Goal: Task Accomplishment & Management: Manage account settings

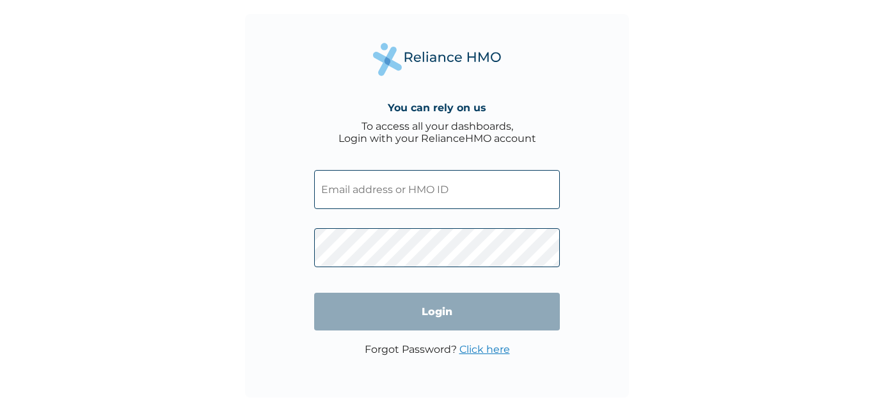
click at [359, 195] on input "text" at bounding box center [437, 189] width 246 height 39
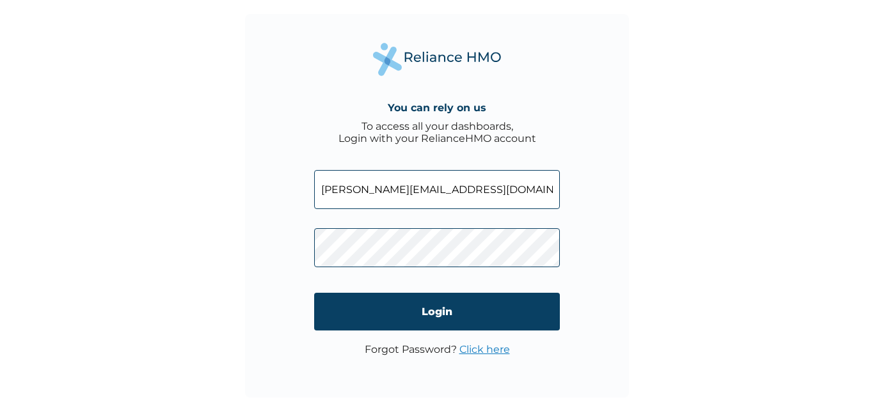
type input "[PERSON_NAME][EMAIL_ADDRESS][DOMAIN_NAME]"
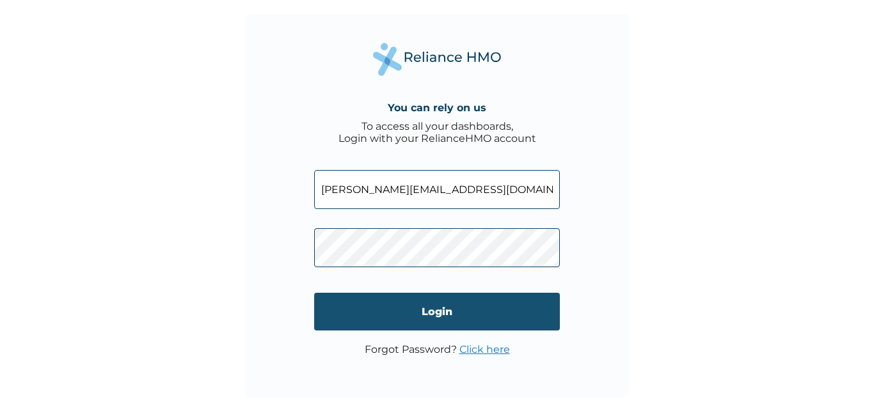
click at [479, 310] on input "Login" at bounding box center [437, 312] width 246 height 38
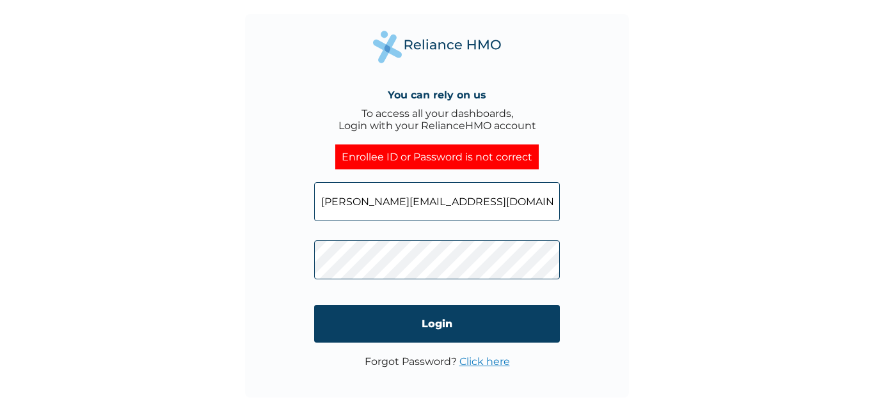
click at [484, 361] on link "Click here" at bounding box center [484, 362] width 51 height 12
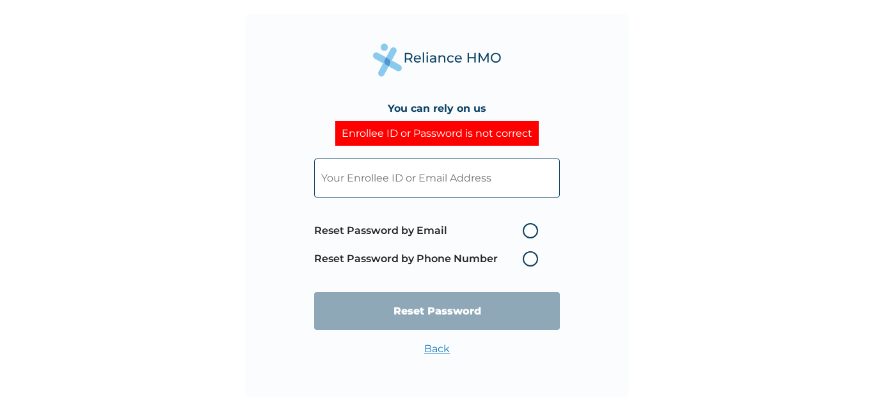
click at [529, 258] on label "Reset Password by Phone Number" at bounding box center [429, 258] width 230 height 15
click at [532, 263] on label "Reset Password by Phone Number" at bounding box center [429, 258] width 230 height 15
drag, startPoint x: 532, startPoint y: 257, endPoint x: 534, endPoint y: 263, distance: 6.5
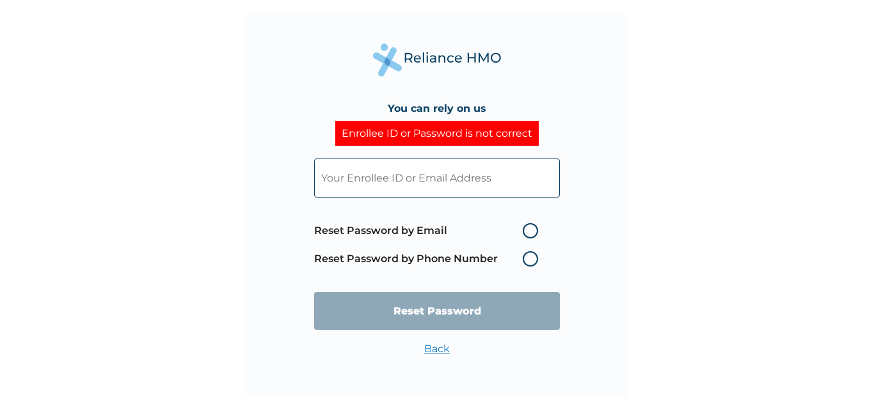
click at [534, 263] on label "Reset Password by Phone Number" at bounding box center [429, 258] width 230 height 15
click at [533, 263] on label "Reset Password by Phone Number" at bounding box center [429, 258] width 230 height 15
click at [532, 233] on label "Reset Password by Email" at bounding box center [429, 230] width 230 height 15
click at [525, 233] on input "Reset Password by Email" at bounding box center [515, 231] width 20 height 20
radio input "true"
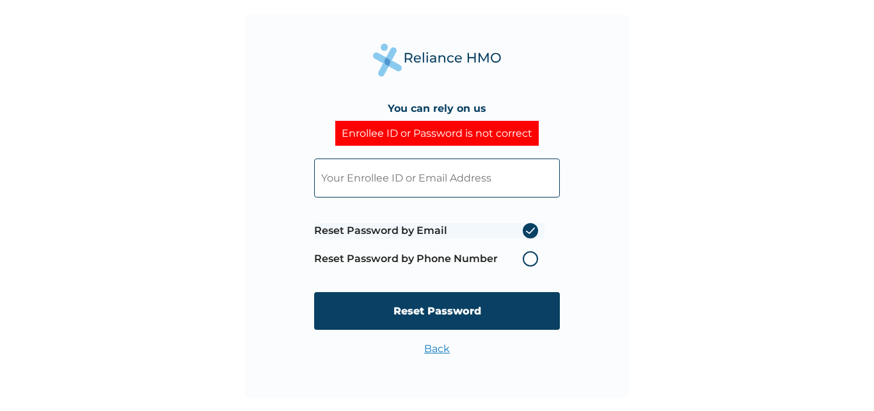
click at [532, 233] on label "Reset Password by Email" at bounding box center [429, 230] width 230 height 15
click at [525, 233] on input "Reset Password by Email" at bounding box center [515, 231] width 20 height 20
click at [529, 260] on label "Reset Password by Phone Number" at bounding box center [429, 258] width 230 height 15
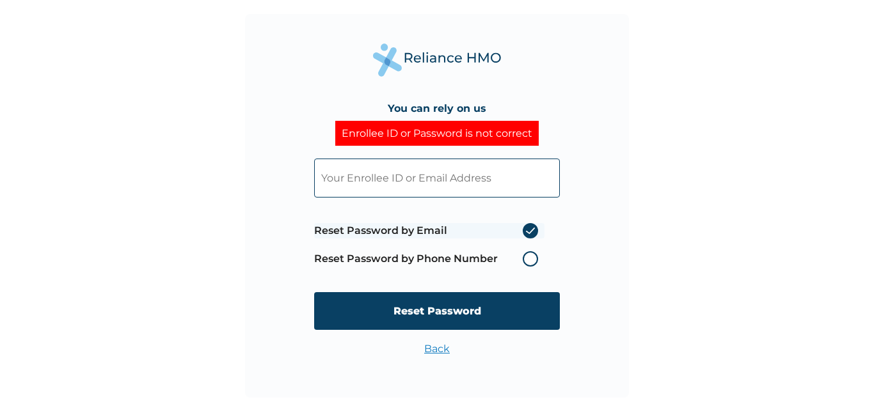
click at [531, 235] on label "Reset Password by Email" at bounding box center [429, 230] width 230 height 15
click at [525, 235] on input "Reset Password by Email" at bounding box center [515, 231] width 20 height 20
click at [531, 235] on label "Reset Password by Email" at bounding box center [429, 230] width 230 height 15
click at [525, 235] on input "Reset Password by Email" at bounding box center [515, 231] width 20 height 20
click at [528, 262] on label "Reset Password by Phone Number" at bounding box center [429, 258] width 230 height 15
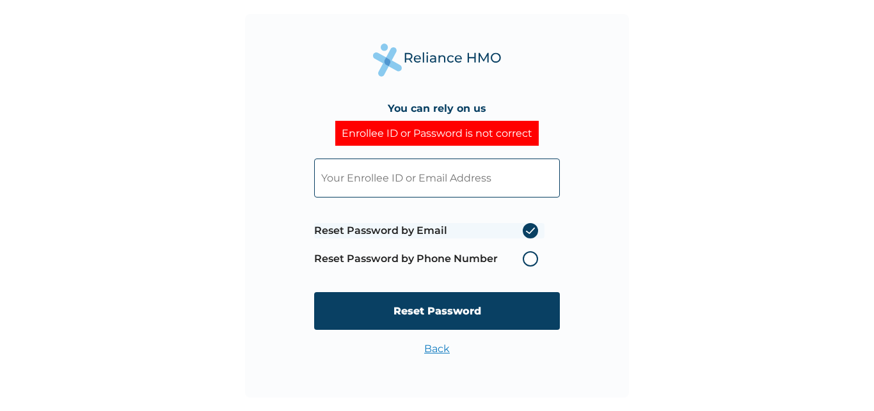
click at [528, 262] on label "Reset Password by Phone Number" at bounding box center [429, 258] width 230 height 15
click at [533, 239] on span "Reset Password by Email Reset Password by Phone Number" at bounding box center [429, 245] width 230 height 56
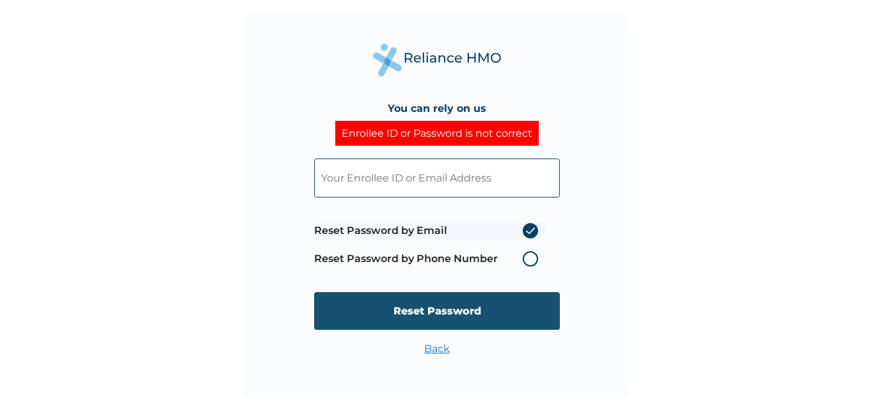
click at [452, 315] on input "Reset Password" at bounding box center [437, 311] width 246 height 38
type input "charles@firstkatalystmarketing.com"
click at [468, 298] on input "Reset Password" at bounding box center [437, 311] width 246 height 38
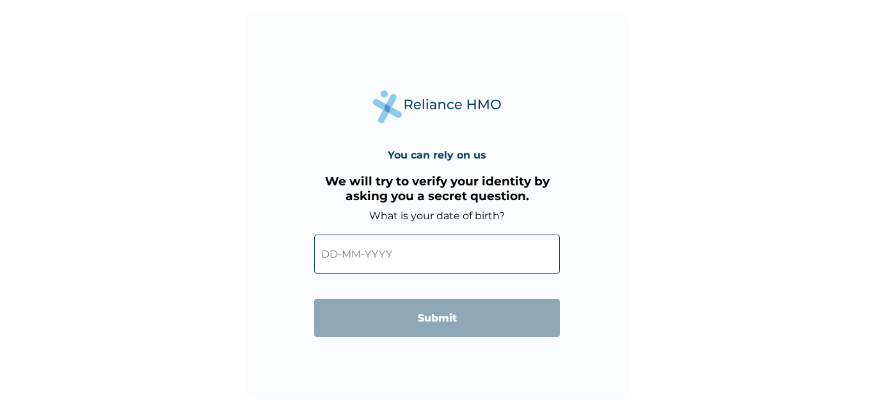
click at [479, 263] on input "text" at bounding box center [437, 254] width 246 height 39
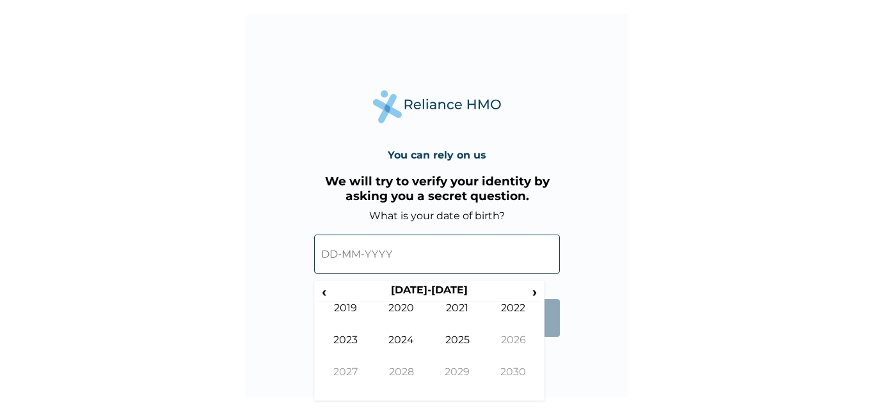
click at [339, 255] on input "text" at bounding box center [437, 254] width 246 height 39
click at [536, 296] on span "›" at bounding box center [535, 292] width 14 height 16
click at [536, 295] on span "›" at bounding box center [535, 292] width 14 height 16
click at [324, 294] on span "‹" at bounding box center [323, 292] width 13 height 16
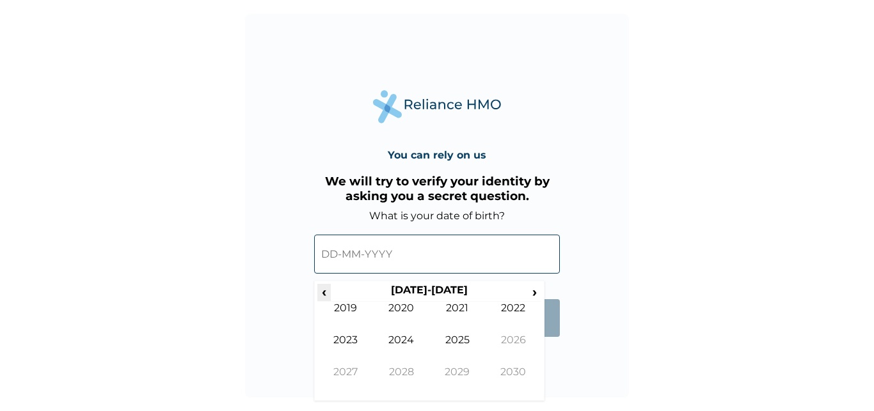
click at [324, 294] on span "‹" at bounding box center [323, 292] width 13 height 16
click at [324, 293] on span "‹" at bounding box center [323, 292] width 13 height 16
click at [353, 338] on td "1983" at bounding box center [345, 350] width 56 height 32
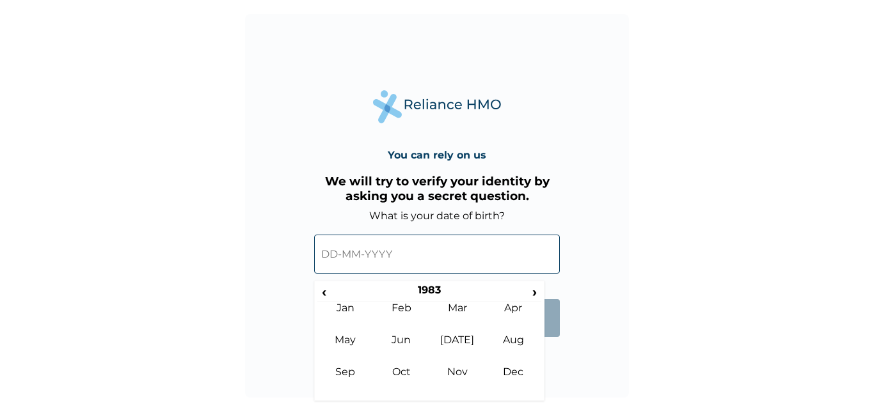
click at [335, 253] on input "text" at bounding box center [437, 254] width 246 height 39
click at [323, 296] on span "‹" at bounding box center [323, 292] width 13 height 16
click at [533, 292] on span "›" at bounding box center [535, 292] width 14 height 16
click at [435, 292] on th "1983" at bounding box center [429, 293] width 196 height 18
click at [347, 255] on input "text" at bounding box center [437, 254] width 246 height 39
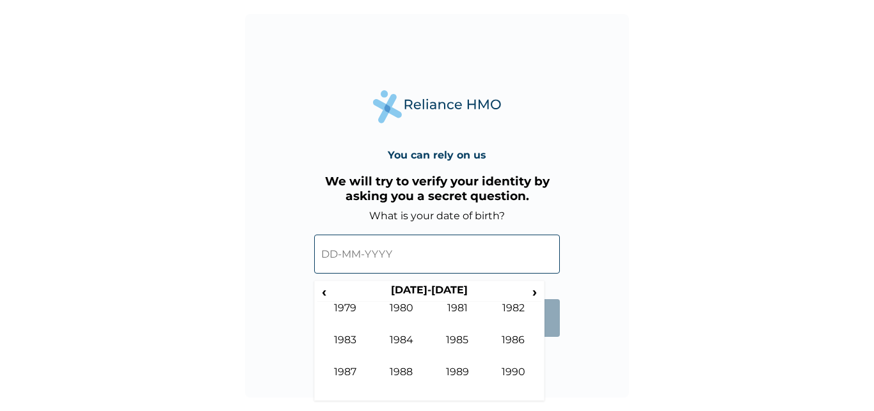
click at [408, 248] on input "text" at bounding box center [437, 254] width 246 height 39
click at [565, 355] on div "You can rely on us We will try to verify your identity by asking you a secret q…" at bounding box center [437, 206] width 384 height 384
click at [556, 352] on div "You can rely on us We will try to verify your identity by asking you a secret q…" at bounding box center [437, 206] width 384 height 384
click at [551, 292] on form "What is your date of birth? ‹ 1980-1989 › 1979 1980 1981 1982 1983 1984 1985 19…" at bounding box center [437, 280] width 246 height 140
click at [550, 342] on form "What is your date of birth? ‹ 1980-1989 › 1979 1980 1981 1982 1983 1984 1985 19…" at bounding box center [437, 280] width 246 height 140
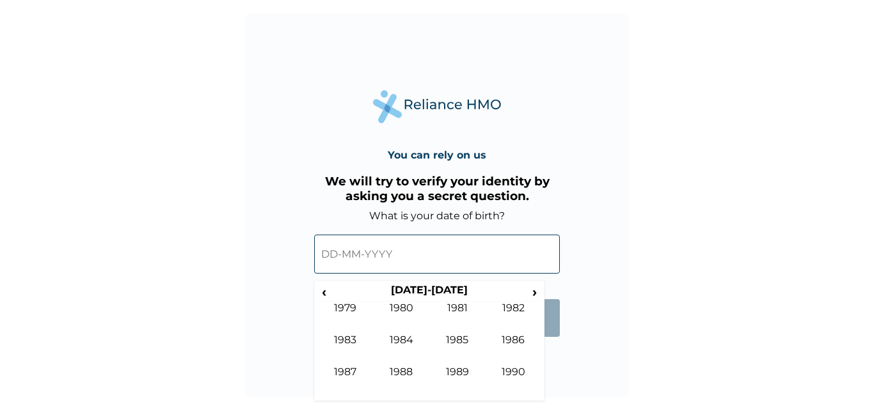
click at [555, 341] on form "What is your date of birth? ‹ 1980-1989 › 1979 1980 1981 1982 1983 1984 1985 19…" at bounding box center [437, 280] width 246 height 140
click at [352, 342] on td "1983" at bounding box center [345, 350] width 56 height 32
click at [396, 248] on input "text" at bounding box center [437, 254] width 246 height 39
click at [394, 257] on input "text" at bounding box center [437, 254] width 246 height 39
drag, startPoint x: 394, startPoint y: 257, endPoint x: 411, endPoint y: 272, distance: 23.1
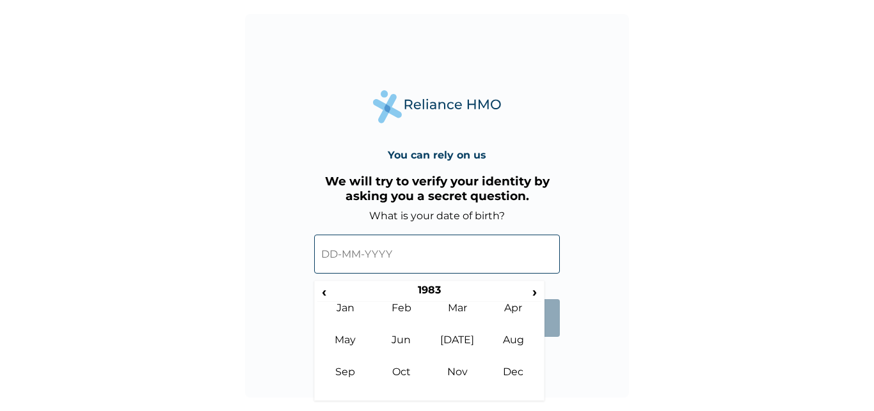
click at [399, 260] on input "text" at bounding box center [437, 254] width 246 height 39
drag, startPoint x: 446, startPoint y: 289, endPoint x: 440, endPoint y: 290, distance: 6.5
click at [440, 290] on th "1983" at bounding box center [429, 293] width 196 height 18
click at [346, 340] on td "1983" at bounding box center [345, 350] width 56 height 32
click at [464, 311] on td "Mar" at bounding box center [457, 318] width 56 height 32
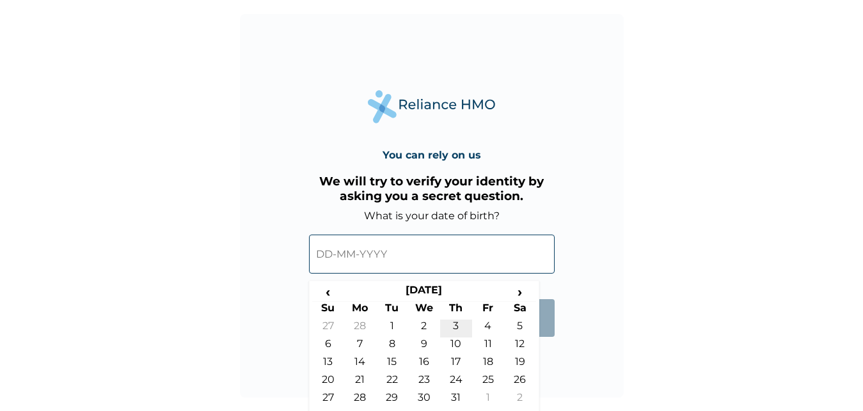
click at [458, 327] on td "3" at bounding box center [456, 329] width 32 height 18
type input "03-03-1983"
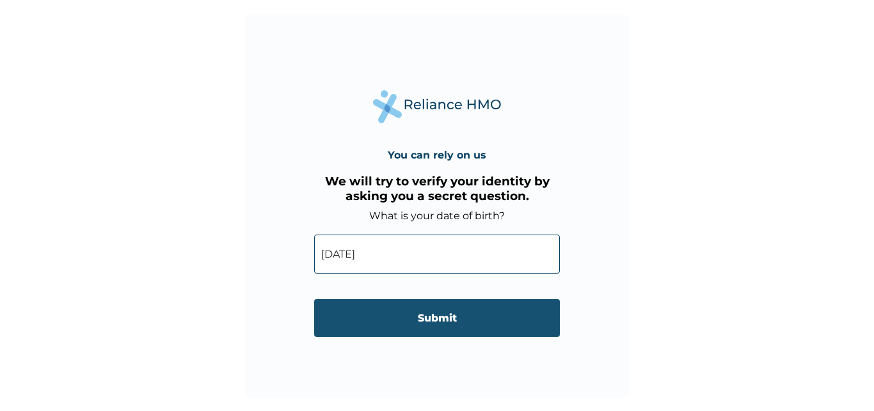
click at [441, 322] on input "Submit" at bounding box center [437, 318] width 246 height 38
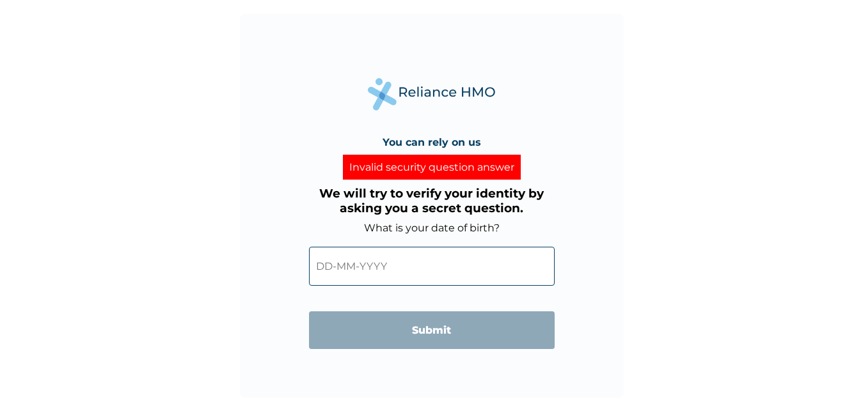
click at [401, 273] on input "text" at bounding box center [432, 266] width 246 height 39
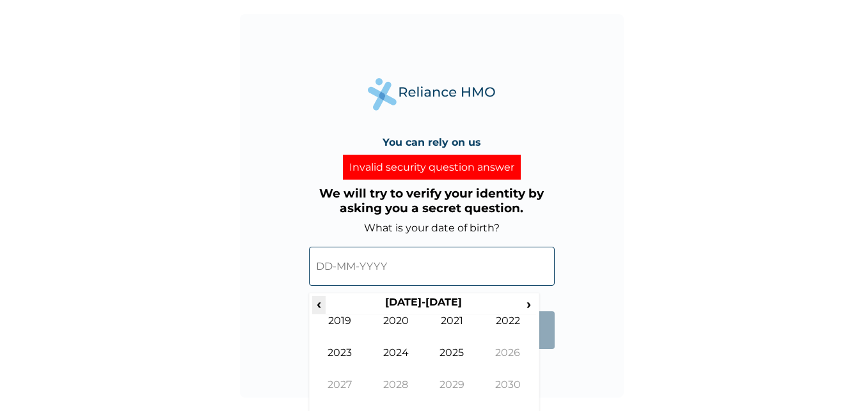
click at [323, 304] on span "‹" at bounding box center [318, 304] width 13 height 16
click at [323, 303] on span "‹" at bounding box center [318, 304] width 13 height 16
click at [347, 356] on td "1983" at bounding box center [340, 363] width 56 height 32
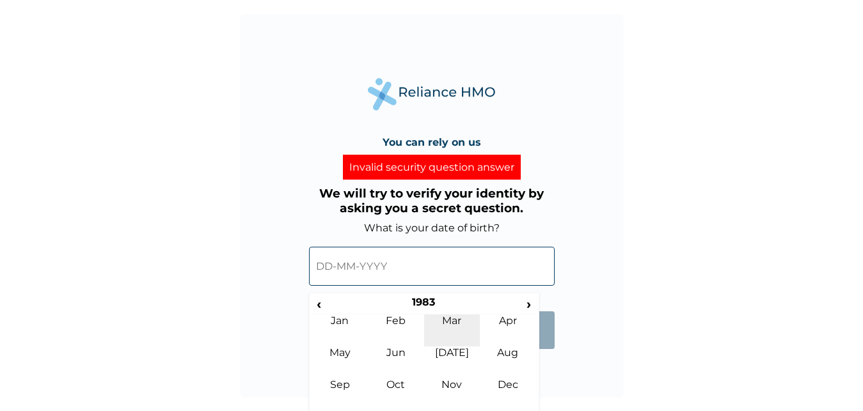
click at [457, 324] on td "Mar" at bounding box center [452, 331] width 56 height 32
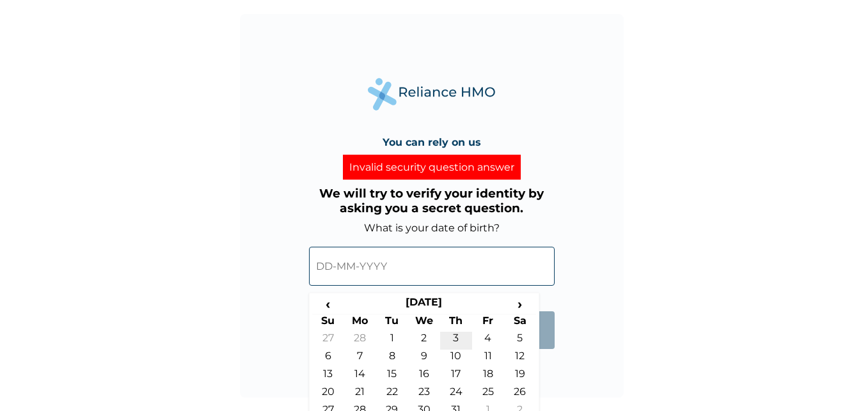
click at [455, 339] on td "3" at bounding box center [456, 341] width 32 height 18
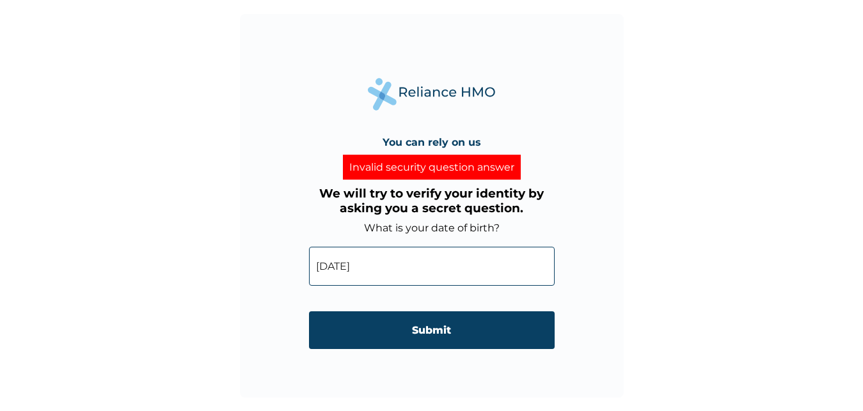
type input "[DATE]"
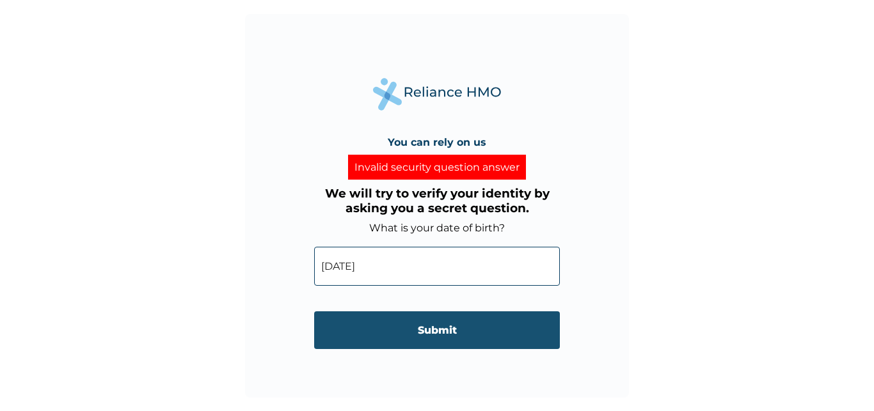
click at [413, 331] on input "Submit" at bounding box center [437, 331] width 246 height 38
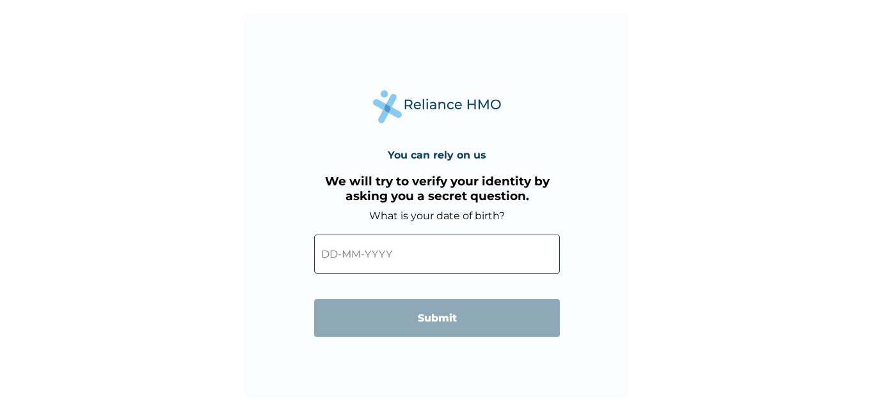
click at [383, 257] on input "text" at bounding box center [437, 254] width 246 height 39
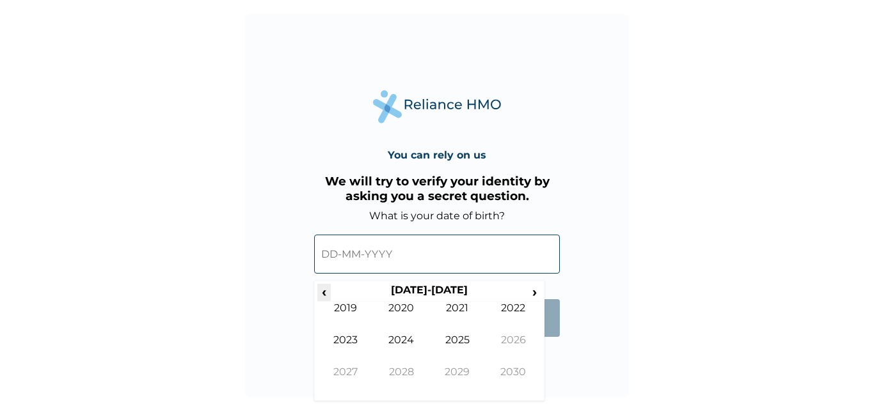
click at [323, 291] on span "‹" at bounding box center [323, 292] width 13 height 16
click at [324, 299] on span "‹" at bounding box center [323, 292] width 13 height 16
click at [354, 344] on td "1983" at bounding box center [345, 350] width 56 height 32
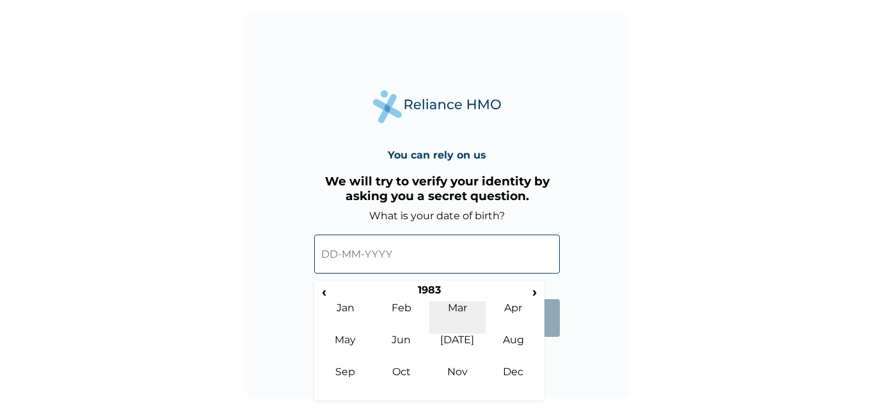
click at [475, 312] on td "Mar" at bounding box center [457, 318] width 56 height 32
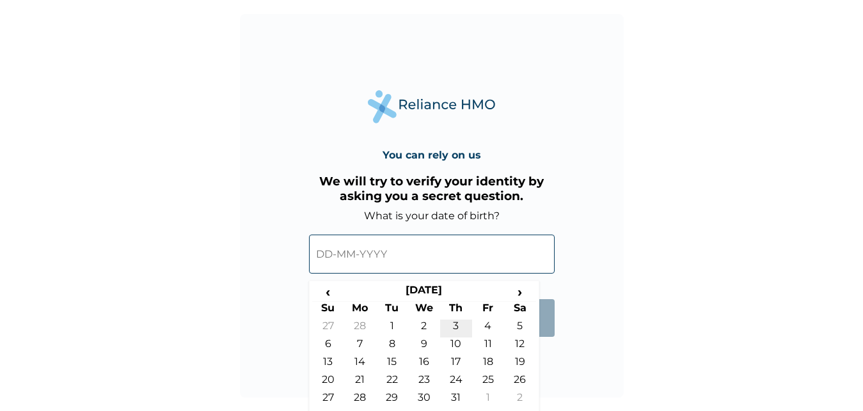
click at [454, 326] on td "3" at bounding box center [456, 329] width 32 height 18
type input "03-03-1983"
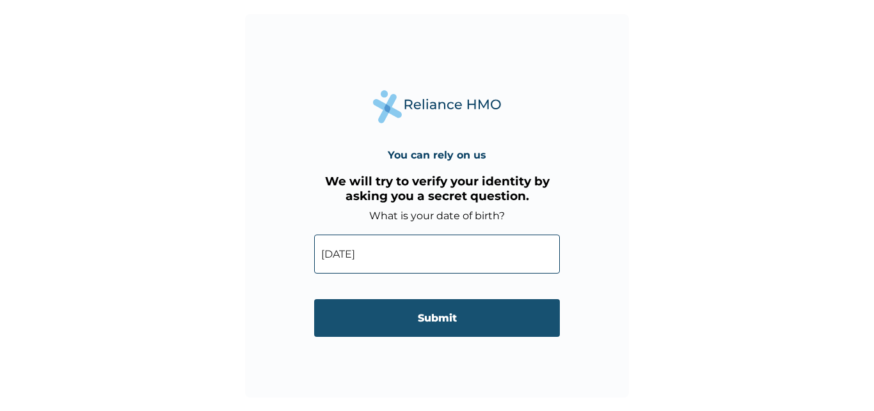
click at [438, 316] on input "Submit" at bounding box center [437, 318] width 246 height 38
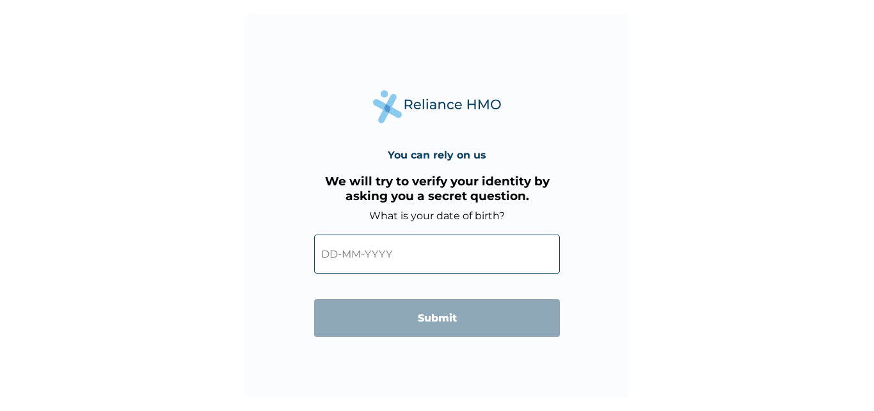
click at [402, 256] on input "text" at bounding box center [437, 254] width 246 height 39
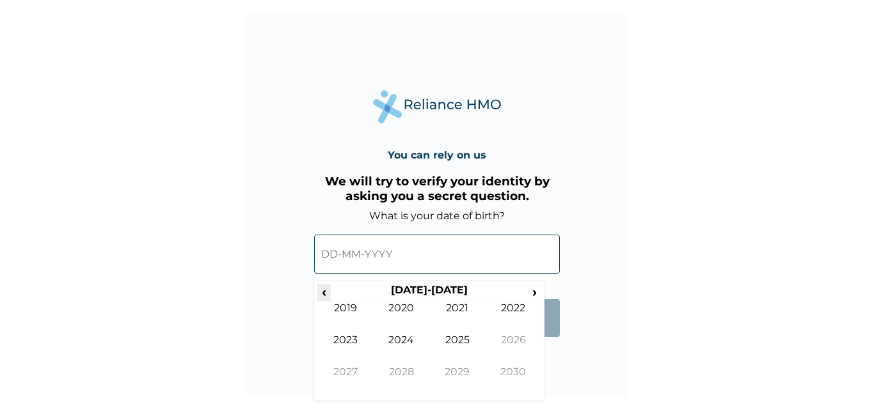
click at [326, 292] on span "‹" at bounding box center [323, 292] width 13 height 16
click at [327, 292] on span "‹" at bounding box center [323, 292] width 13 height 16
click at [347, 339] on td "1983" at bounding box center [345, 350] width 56 height 32
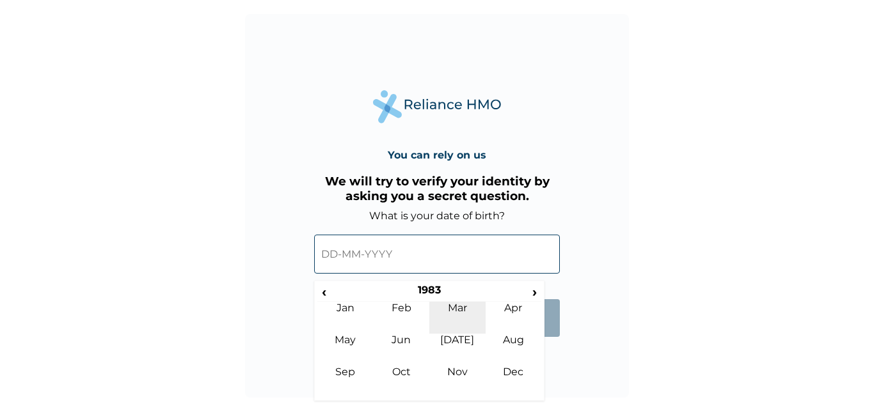
click at [459, 312] on td "Mar" at bounding box center [457, 318] width 56 height 32
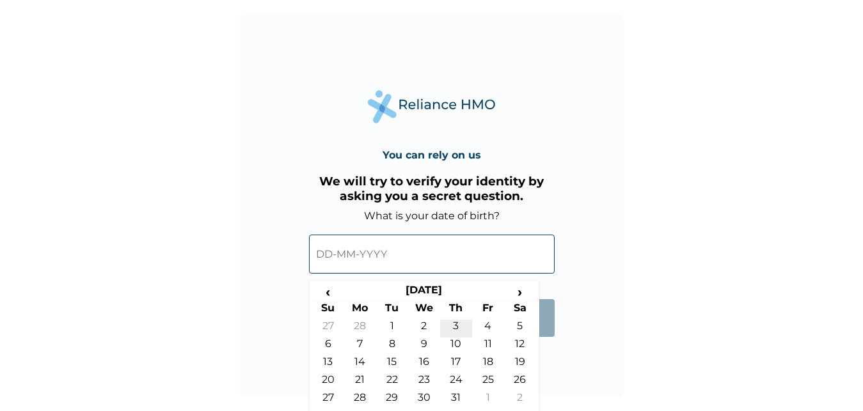
click at [461, 329] on td "3" at bounding box center [456, 329] width 32 height 18
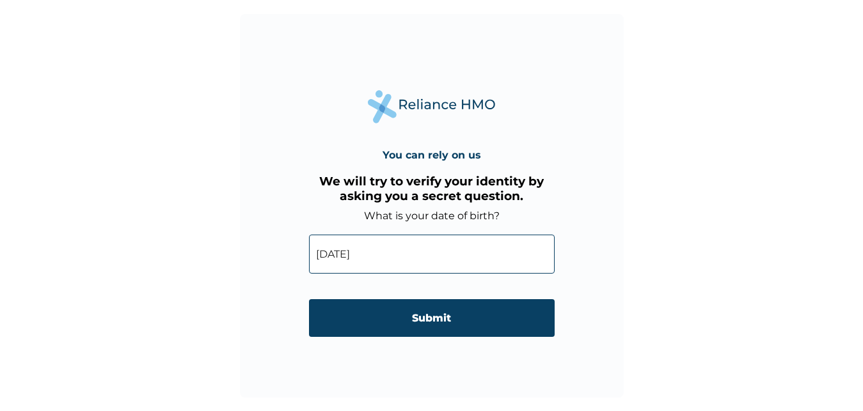
type input "[DATE]"
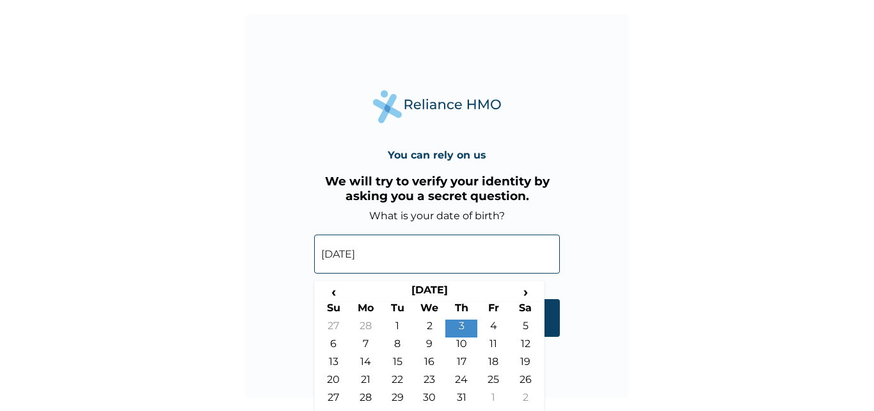
click at [409, 250] on input "[DATE]" at bounding box center [437, 254] width 246 height 39
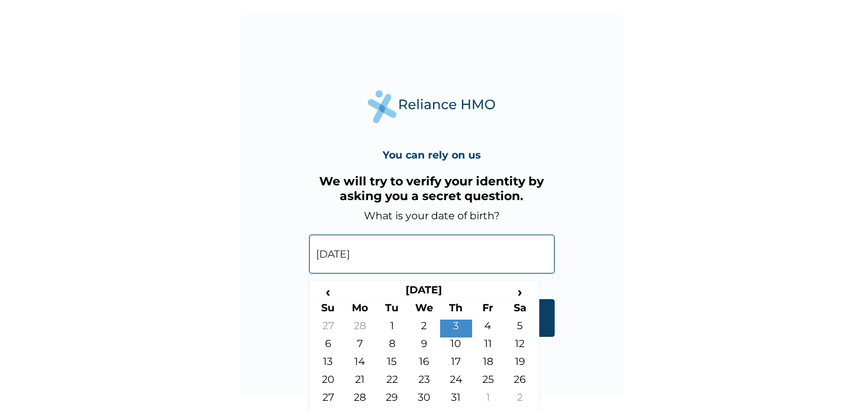
click at [409, 250] on input "[DATE]" at bounding box center [432, 254] width 246 height 39
click at [460, 322] on td "3" at bounding box center [456, 329] width 32 height 18
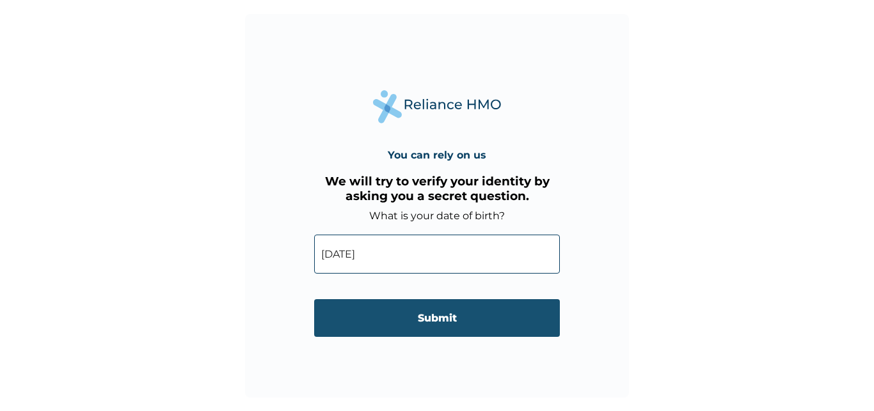
click at [457, 324] on input "Submit" at bounding box center [437, 318] width 246 height 38
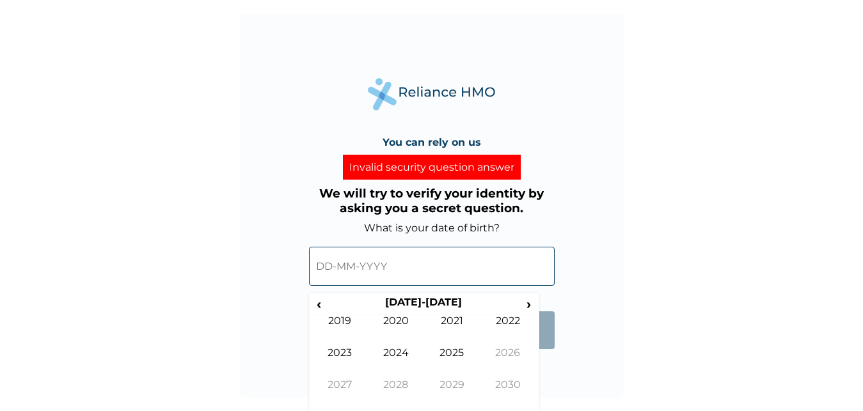
click at [407, 269] on input "text" at bounding box center [432, 266] width 246 height 39
click at [321, 308] on span "‹" at bounding box center [318, 304] width 13 height 16
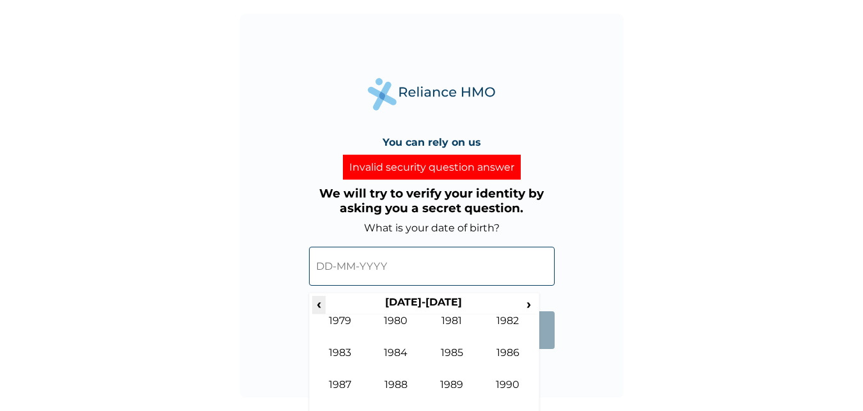
click at [321, 308] on span "‹" at bounding box center [318, 304] width 13 height 16
click at [531, 306] on span "›" at bounding box center [529, 304] width 14 height 16
click at [345, 346] on tbody "1979 1980 1981 1982 1983 1984 1985 1986 1987 1988 1989 1990" at bounding box center [424, 363] width 224 height 96
click at [343, 353] on td "1983" at bounding box center [340, 363] width 56 height 32
click at [454, 324] on td "Mar" at bounding box center [452, 331] width 56 height 32
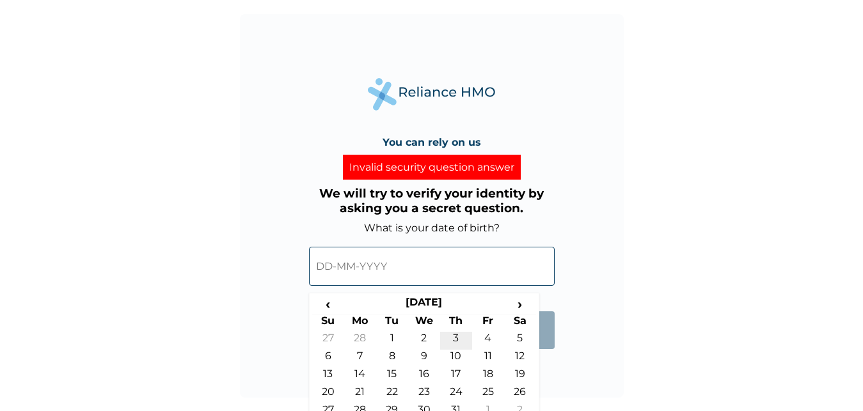
click at [458, 337] on td "3" at bounding box center [456, 341] width 32 height 18
type input "[DATE]"
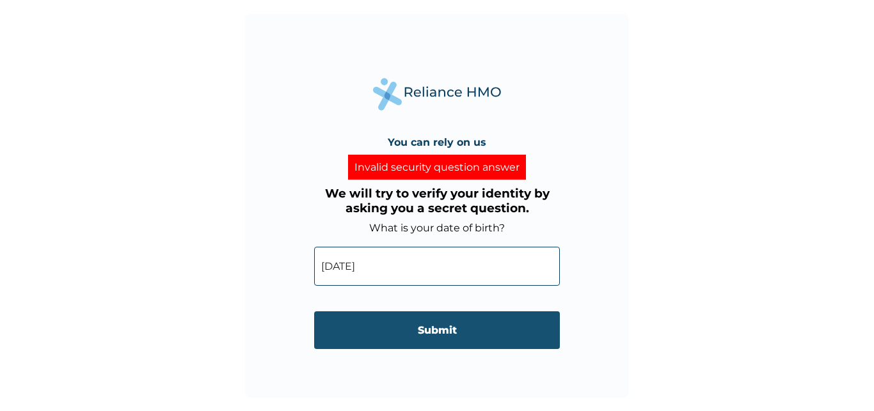
click at [449, 338] on input "Submit" at bounding box center [437, 331] width 246 height 38
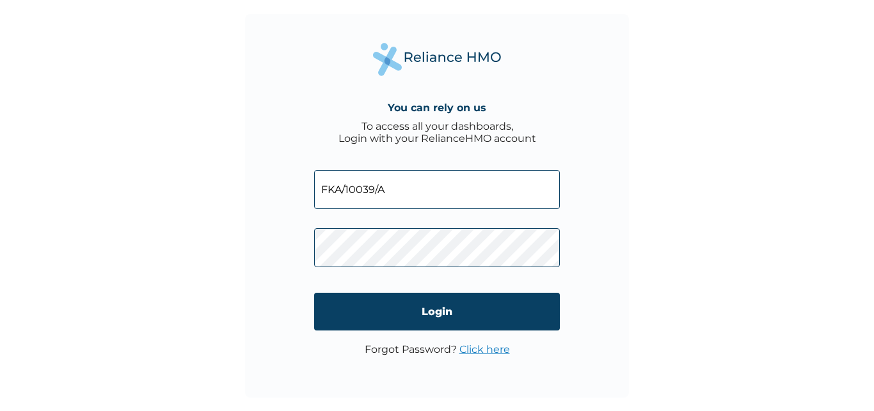
type input "FKA/10039/A"
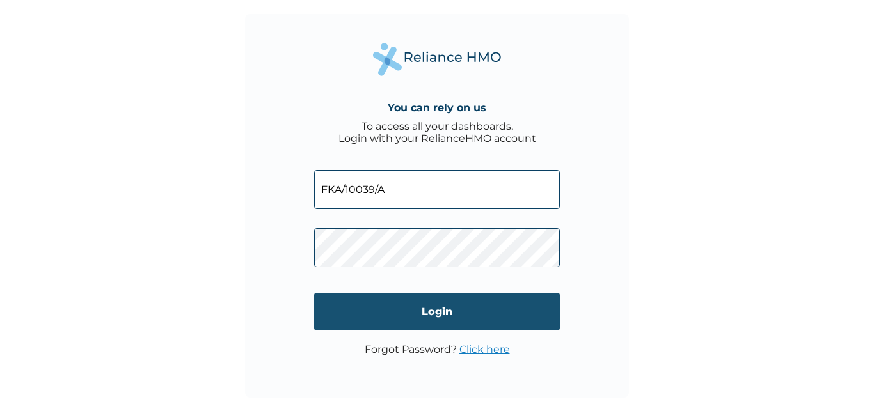
click at [425, 306] on input "Login" at bounding box center [437, 312] width 246 height 38
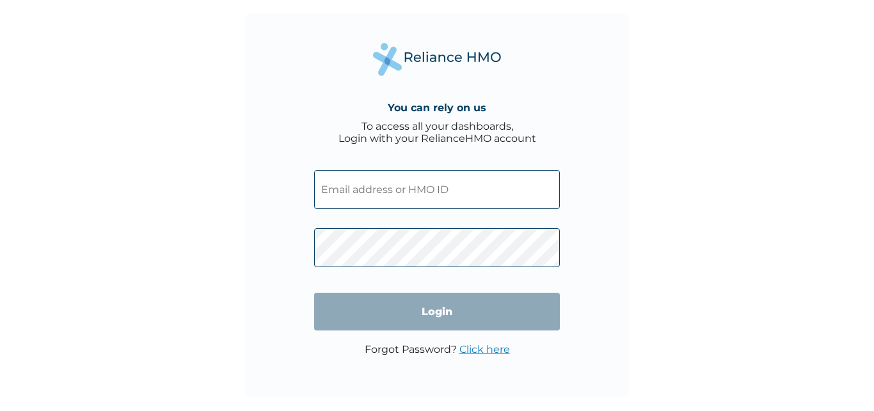
click at [415, 197] on input "text" at bounding box center [437, 189] width 246 height 39
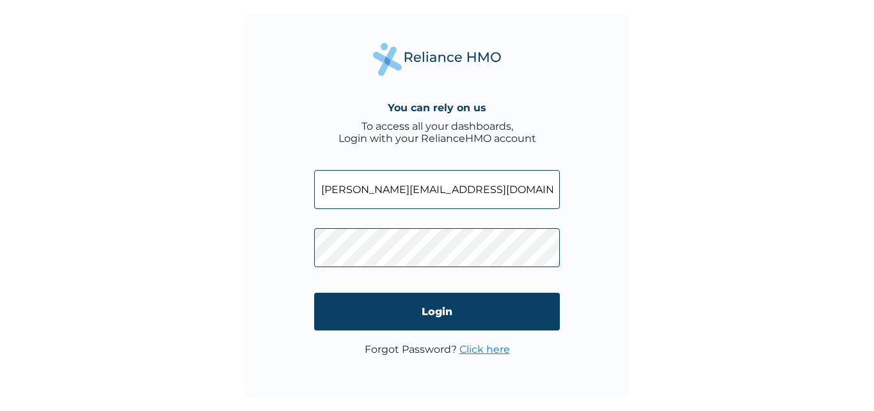
type input "charles@firstkatalystmarketing.com"
click at [484, 350] on link "Click here" at bounding box center [484, 350] width 51 height 12
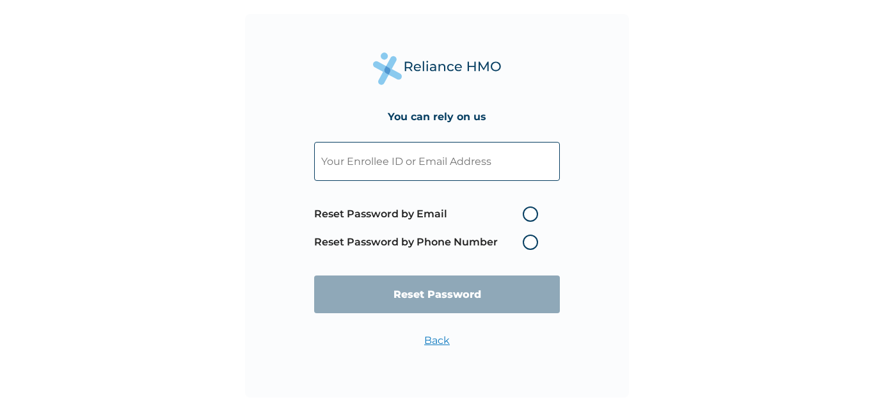
click at [531, 248] on label "Reset Password by Phone Number" at bounding box center [429, 242] width 230 height 15
drag, startPoint x: 531, startPoint y: 248, endPoint x: 531, endPoint y: 237, distance: 10.9
click at [531, 247] on label "Reset Password by Phone Number" at bounding box center [429, 242] width 230 height 15
click at [530, 216] on label "Reset Password by Email" at bounding box center [429, 214] width 230 height 15
click at [525, 216] on input "Reset Password by Email" at bounding box center [515, 214] width 20 height 20
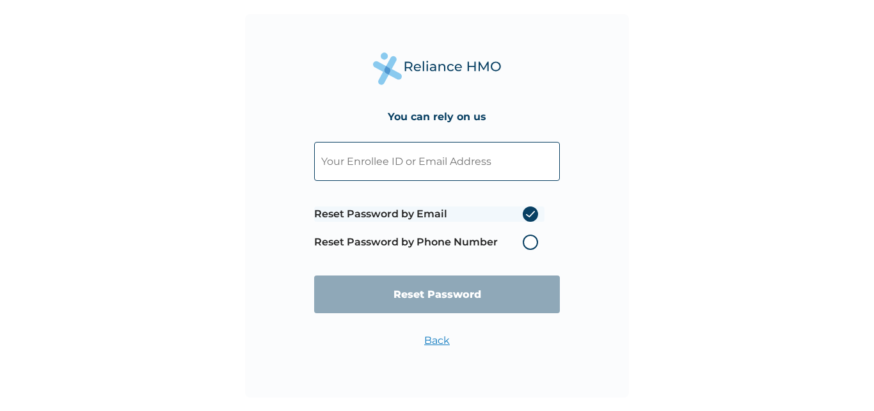
radio input "true"
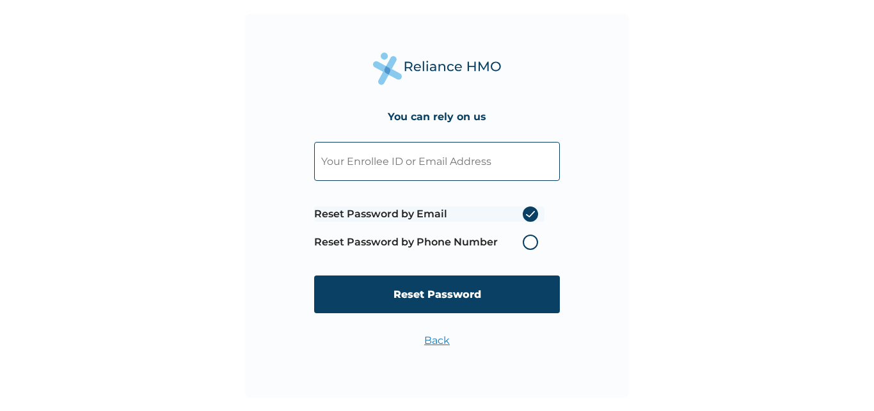
click at [531, 216] on label "Reset Password by Email" at bounding box center [429, 214] width 230 height 15
click at [525, 216] on input "Reset Password by Email" at bounding box center [515, 214] width 20 height 20
click at [468, 170] on input "text" at bounding box center [437, 161] width 246 height 39
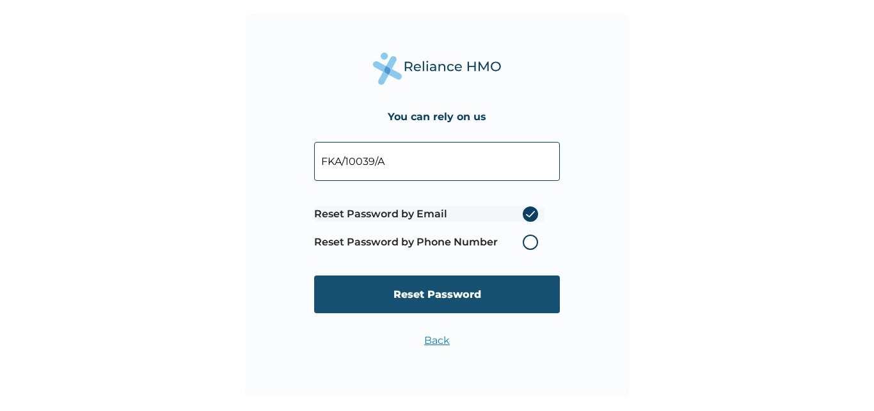
type input "FKA/10039/A"
click at [451, 296] on input "Reset Password" at bounding box center [437, 295] width 246 height 38
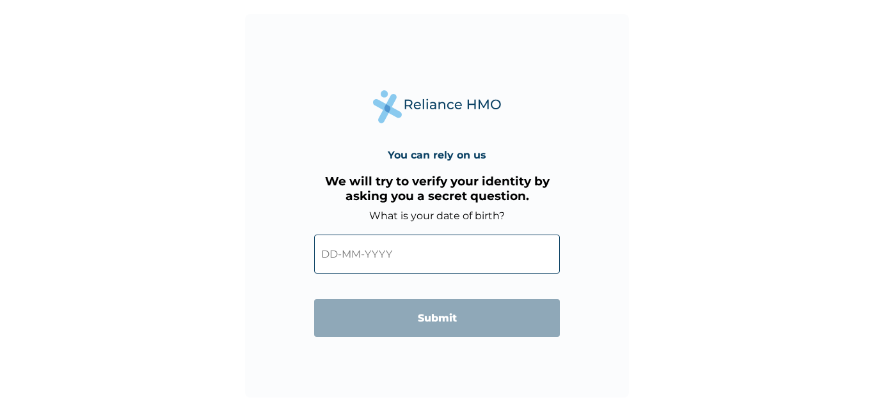
click at [399, 262] on input "text" at bounding box center [437, 254] width 246 height 39
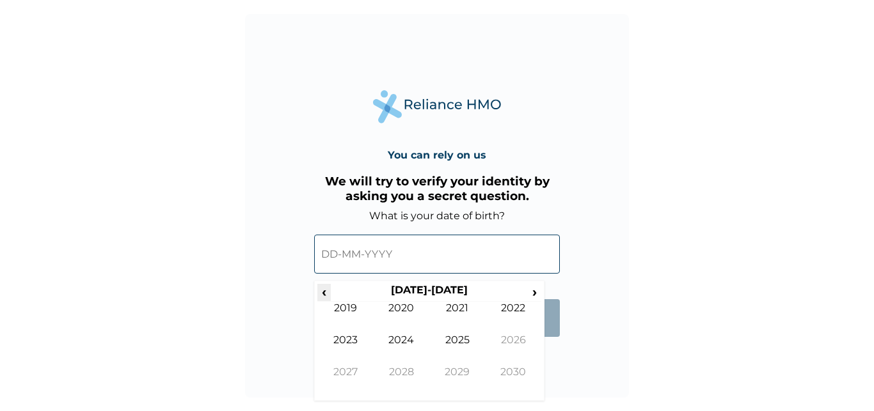
click at [324, 293] on span "‹" at bounding box center [323, 292] width 13 height 16
click at [351, 342] on td "1983" at bounding box center [345, 350] width 56 height 32
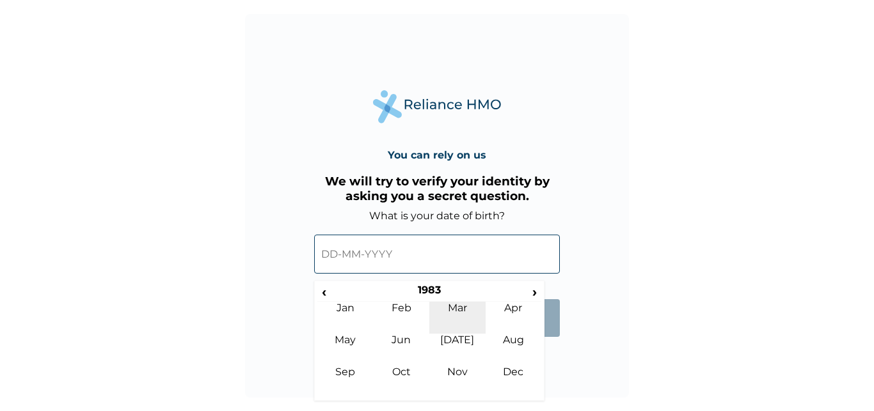
click at [466, 310] on td "Mar" at bounding box center [457, 318] width 56 height 32
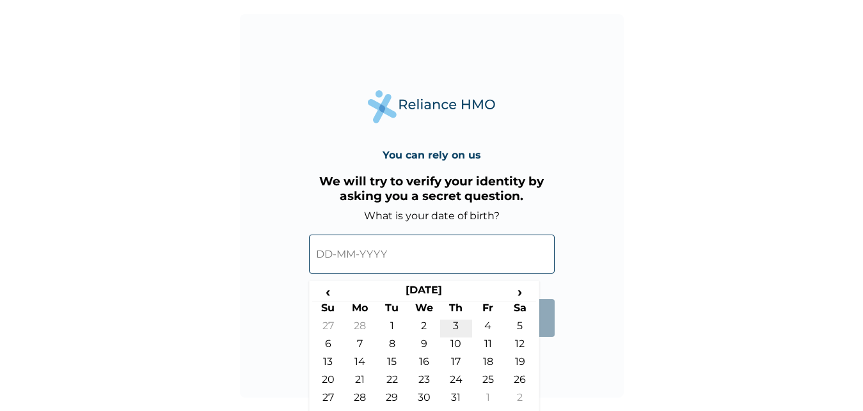
click at [452, 326] on td "3" at bounding box center [456, 329] width 32 height 18
type input "[DATE]"
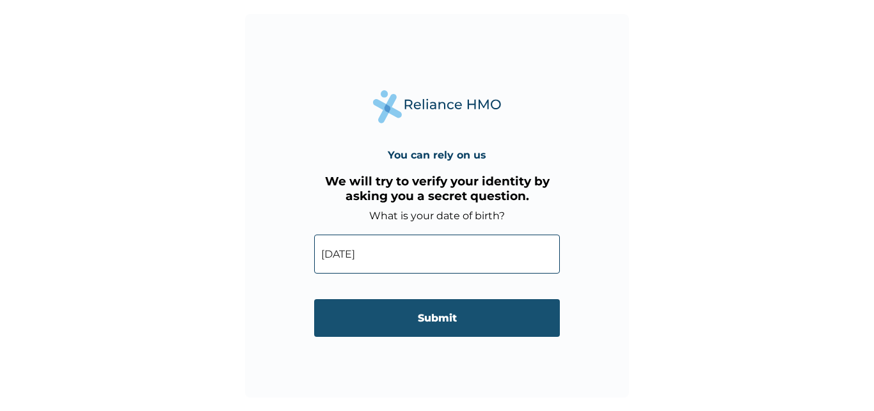
click at [446, 318] on input "Submit" at bounding box center [437, 318] width 246 height 38
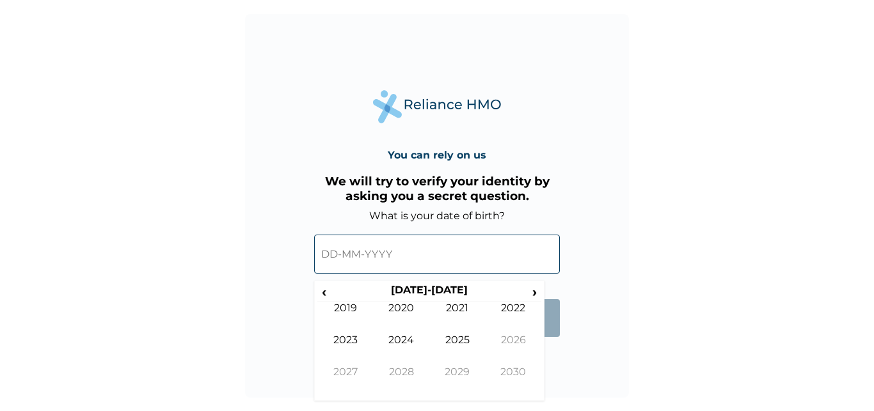
click at [429, 256] on input "text" at bounding box center [437, 254] width 246 height 39
click at [322, 289] on span "‹" at bounding box center [323, 292] width 13 height 16
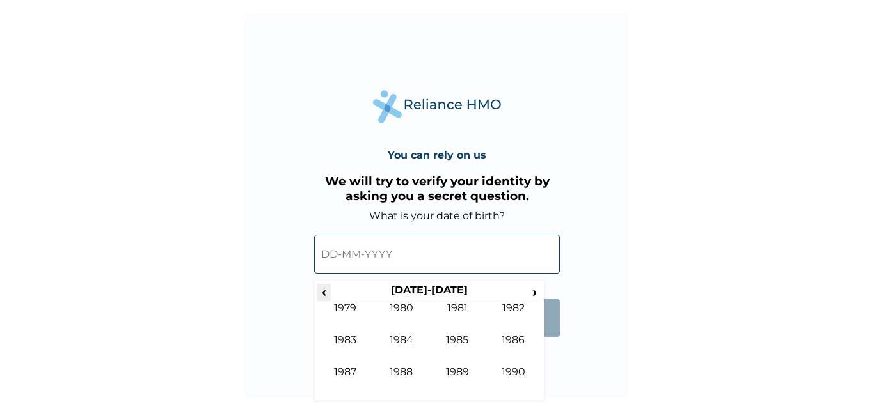
click at [322, 289] on span "‹" at bounding box center [323, 292] width 13 height 16
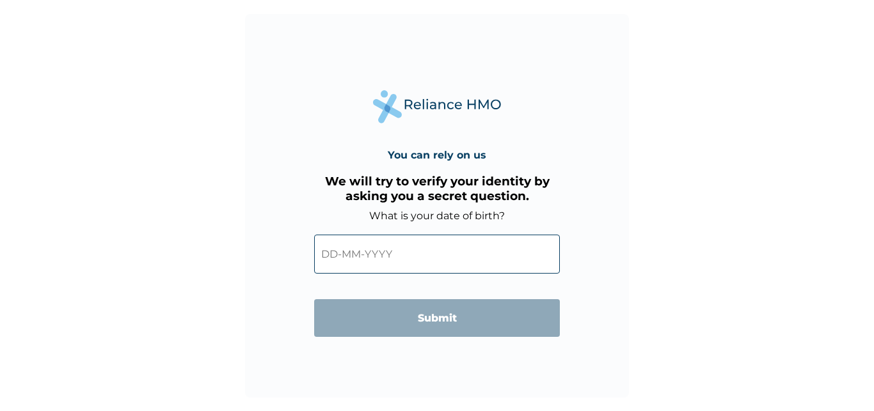
click at [669, 269] on div "You can rely on us We will try to verify your identity by asking you a secret q…" at bounding box center [437, 205] width 874 height 411
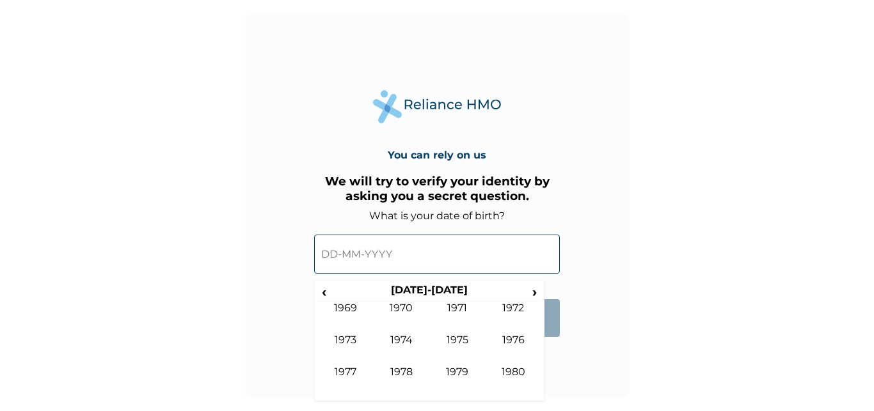
click at [410, 252] on input "text" at bounding box center [437, 254] width 246 height 39
click at [327, 291] on span "‹" at bounding box center [323, 292] width 13 height 16
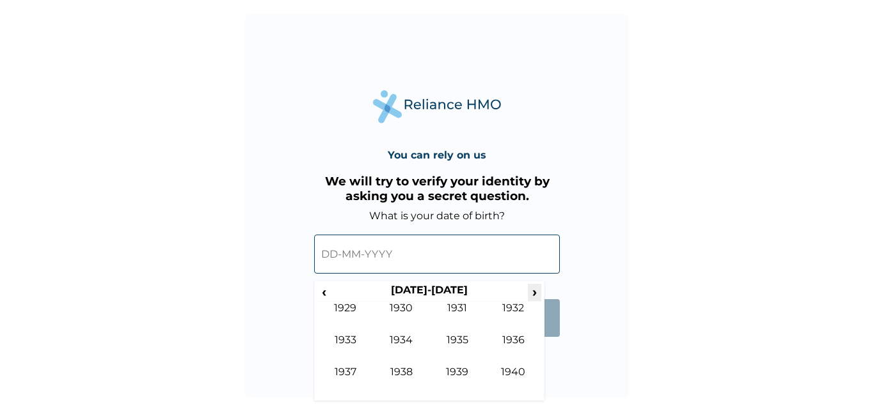
click at [534, 291] on span "›" at bounding box center [535, 292] width 14 height 16
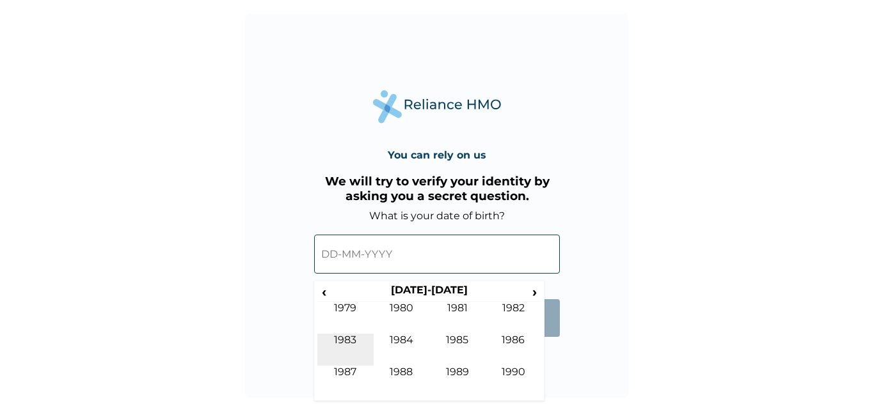
click at [355, 342] on td "1983" at bounding box center [345, 350] width 56 height 32
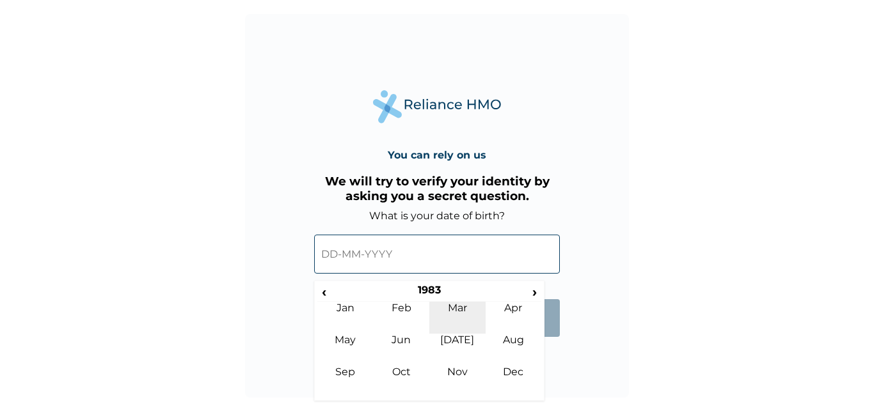
click at [459, 304] on td "Mar" at bounding box center [457, 318] width 56 height 32
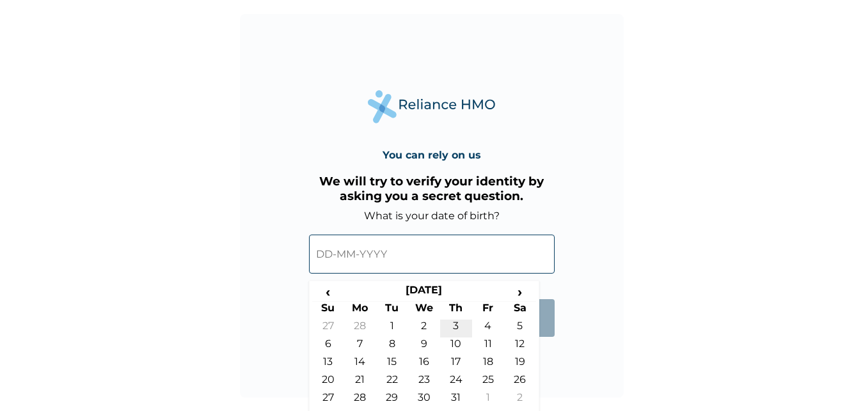
click at [456, 325] on td "3" at bounding box center [456, 329] width 32 height 18
type input "[DATE]"
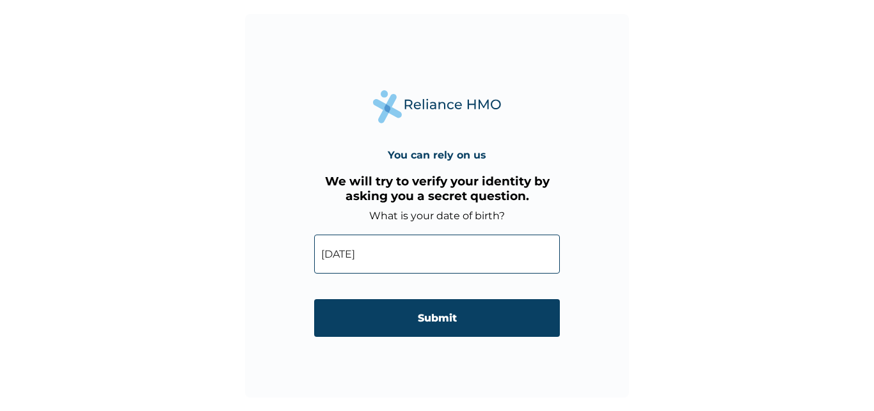
click at [456, 325] on input "Submit" at bounding box center [437, 318] width 246 height 38
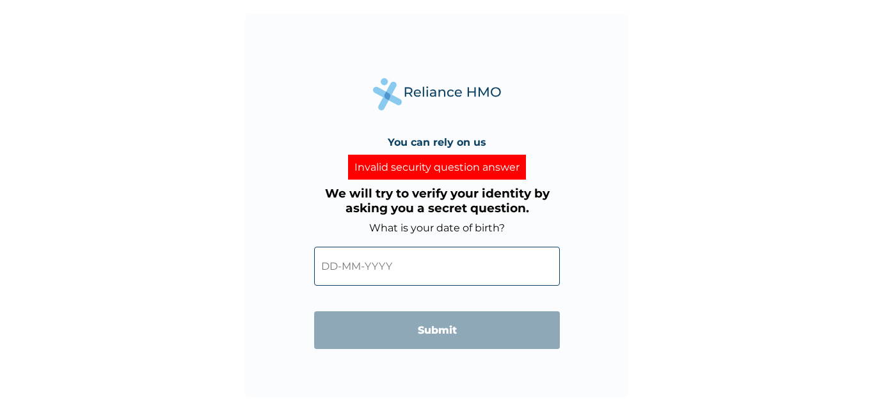
click at [481, 168] on div "Invalid security question answer" at bounding box center [437, 167] width 178 height 25
click at [452, 205] on h3 "We will try to verify your identity by asking you a secret question." at bounding box center [437, 200] width 246 height 29
click at [444, 226] on div "We will try to verify your identity by asking you a secret question. What is yo…" at bounding box center [437, 257] width 246 height 154
click at [444, 229] on label "What is your date of birth?" at bounding box center [437, 228] width 136 height 12
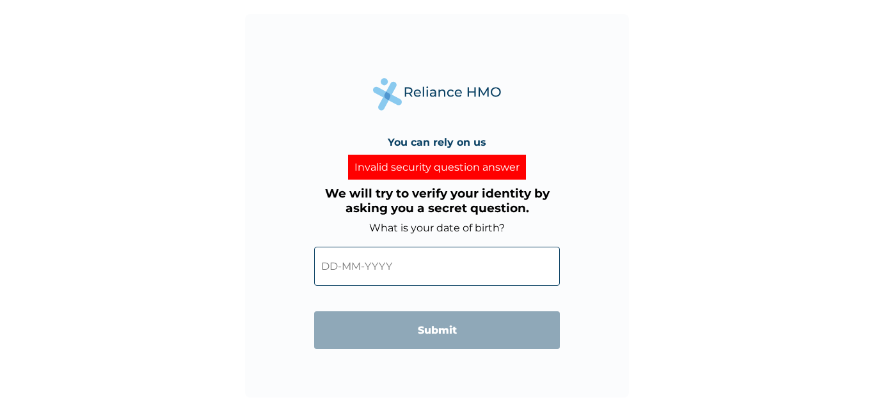
click at [444, 255] on input "text" at bounding box center [437, 266] width 246 height 39
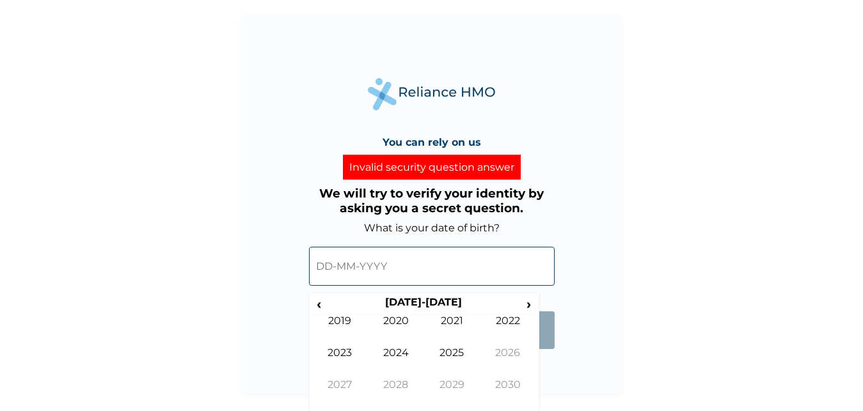
click at [445, 256] on input "text" at bounding box center [432, 266] width 246 height 39
click at [324, 310] on span "‹" at bounding box center [318, 304] width 13 height 16
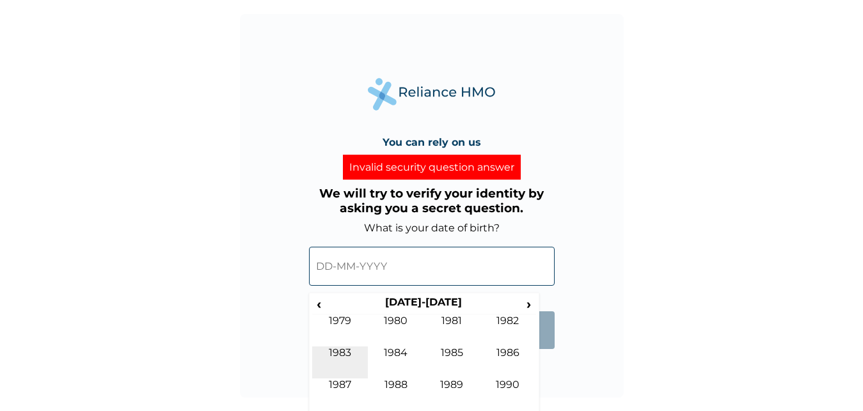
click at [347, 355] on td "1983" at bounding box center [340, 363] width 56 height 32
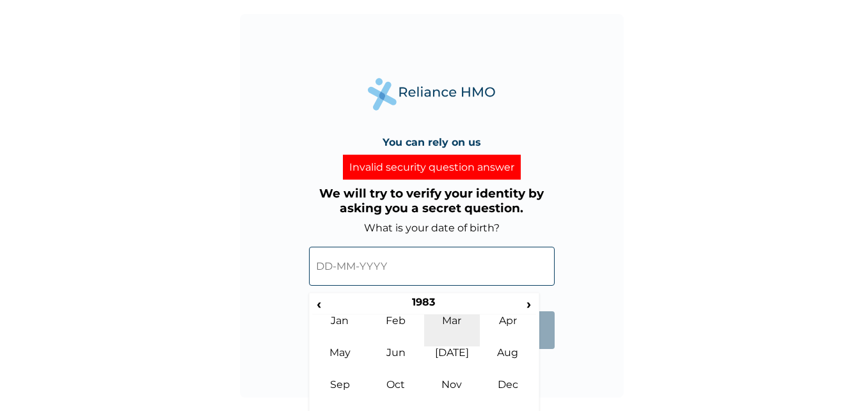
click at [443, 321] on td "Mar" at bounding box center [452, 331] width 56 height 32
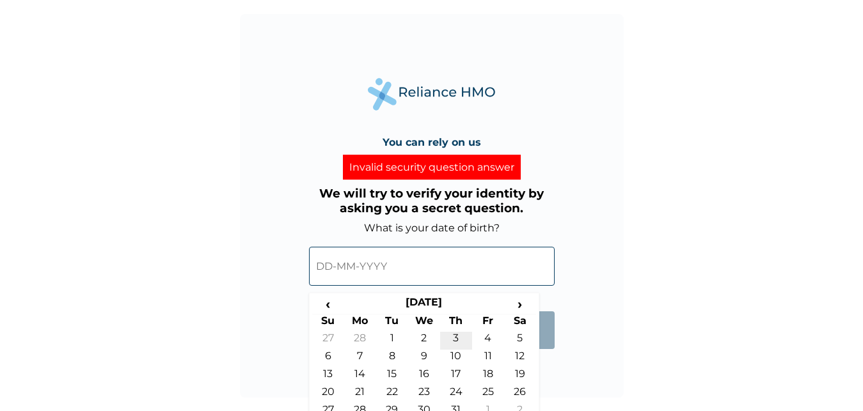
click at [451, 339] on td "3" at bounding box center [456, 341] width 32 height 18
type input "[DATE]"
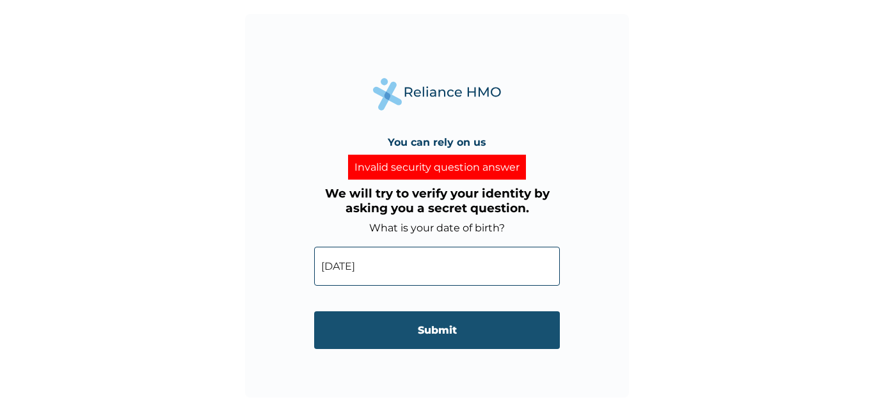
click at [443, 339] on input "Submit" at bounding box center [437, 331] width 246 height 38
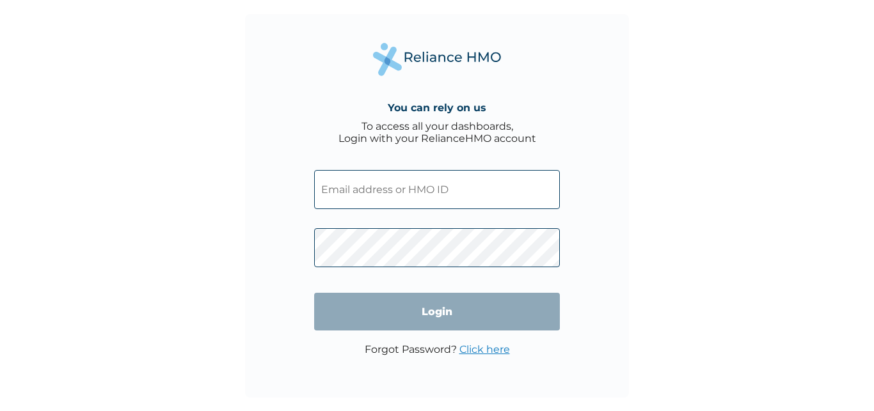
click at [420, 193] on input "text" at bounding box center [437, 189] width 246 height 39
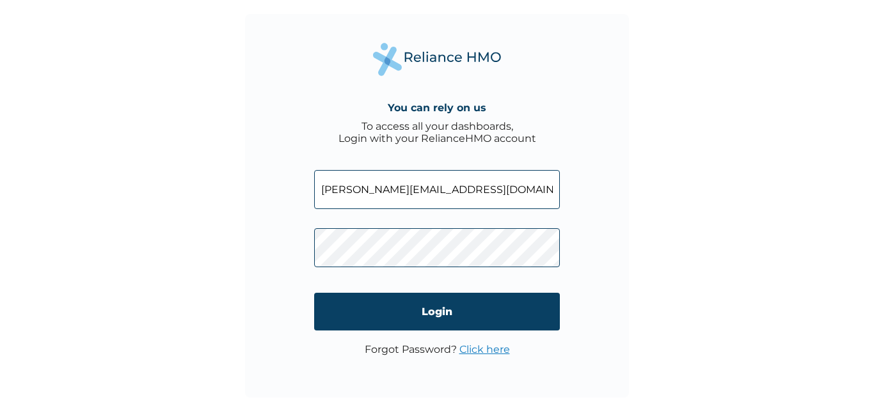
type input "charles@firstkatalystmarketing.com"
click at [482, 352] on link "Click here" at bounding box center [484, 350] width 51 height 12
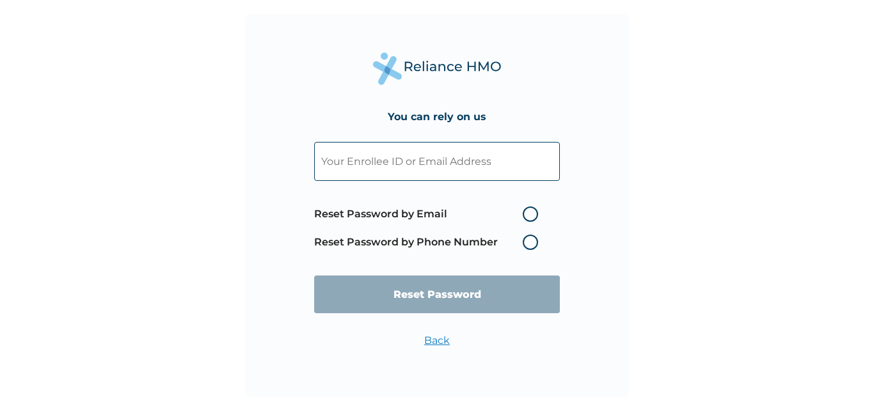
click at [531, 218] on label "Reset Password by Email" at bounding box center [429, 214] width 230 height 15
click at [525, 218] on input "Reset Password by Email" at bounding box center [515, 214] width 20 height 20
radio input "true"
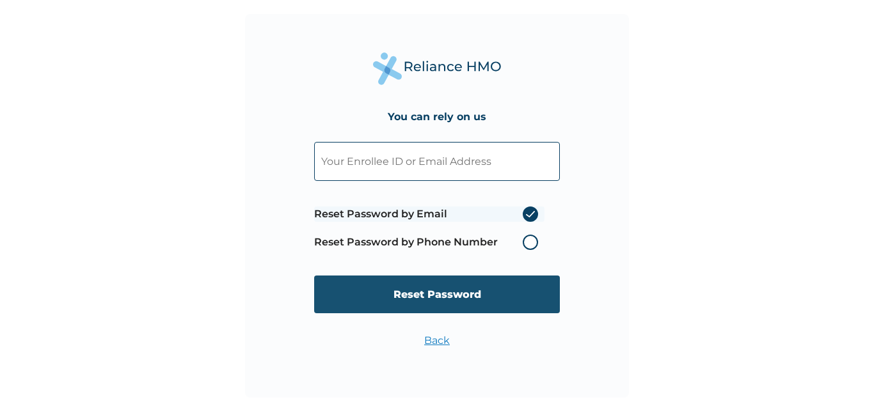
click at [469, 290] on input "Reset Password" at bounding box center [437, 295] width 246 height 38
type input "charles@firstkatalystmarketing.com"
click at [436, 303] on input "Reset Password" at bounding box center [437, 295] width 246 height 38
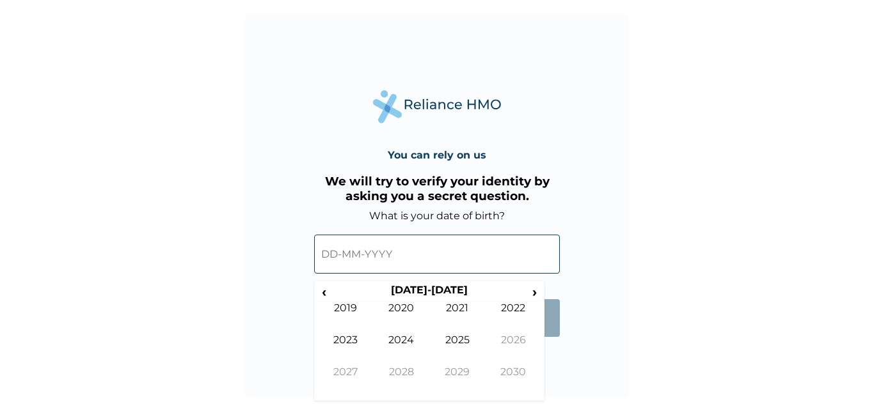
click at [398, 244] on input "text" at bounding box center [437, 254] width 246 height 39
click at [326, 298] on span "‹" at bounding box center [323, 292] width 13 height 16
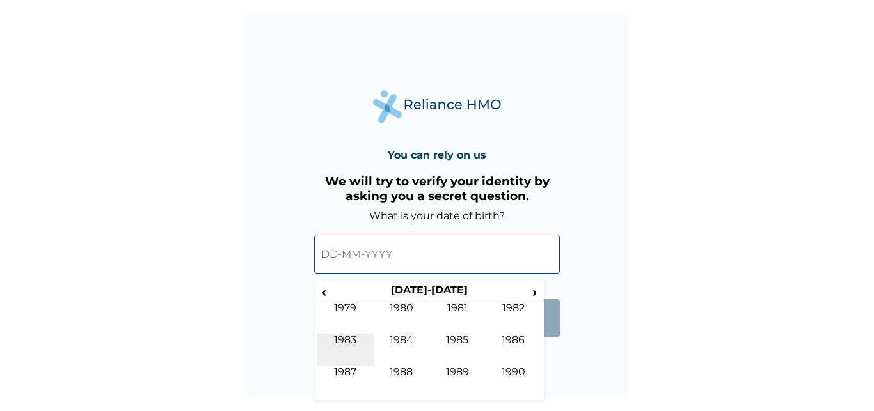
click at [349, 339] on td "1983" at bounding box center [345, 350] width 56 height 32
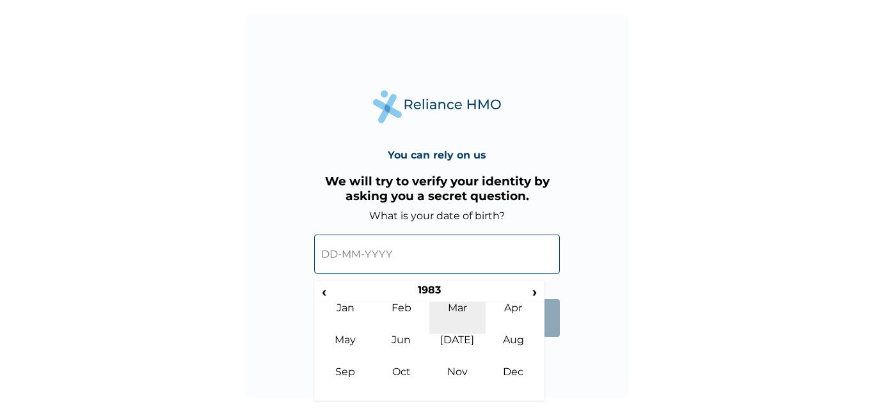
click at [454, 312] on td "Mar" at bounding box center [457, 318] width 56 height 32
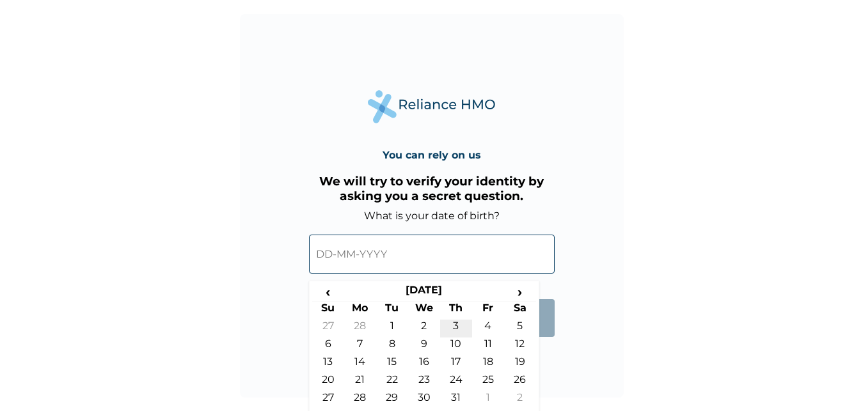
click at [454, 328] on td "3" at bounding box center [456, 329] width 32 height 18
type input "[DATE]"
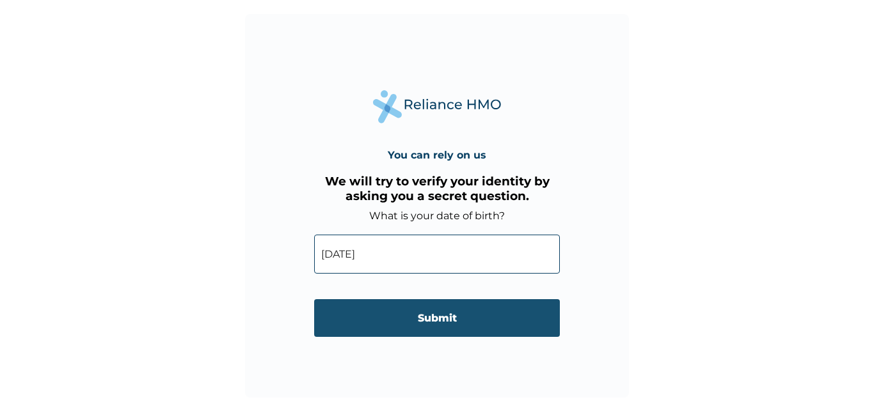
click at [444, 315] on input "Submit" at bounding box center [437, 318] width 246 height 38
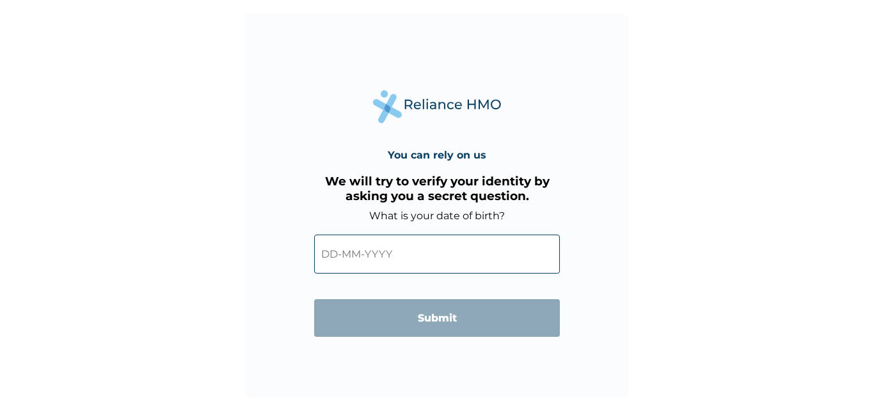
click at [356, 258] on input "text" at bounding box center [437, 254] width 246 height 39
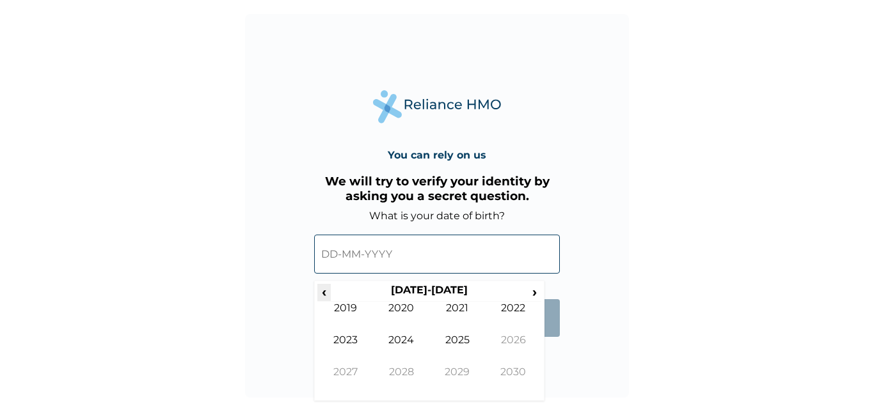
click at [326, 290] on span "‹" at bounding box center [323, 292] width 13 height 16
click at [323, 288] on span "‹" at bounding box center [323, 292] width 13 height 16
click at [351, 338] on td "1983" at bounding box center [345, 350] width 56 height 32
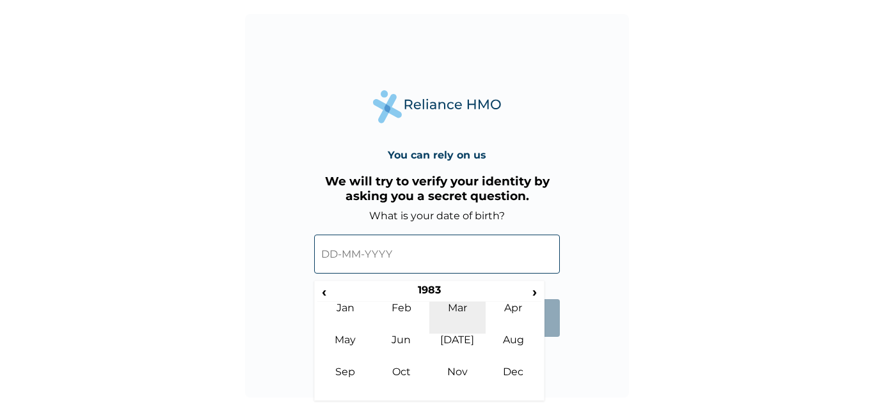
click at [461, 315] on td "Mar" at bounding box center [457, 318] width 56 height 32
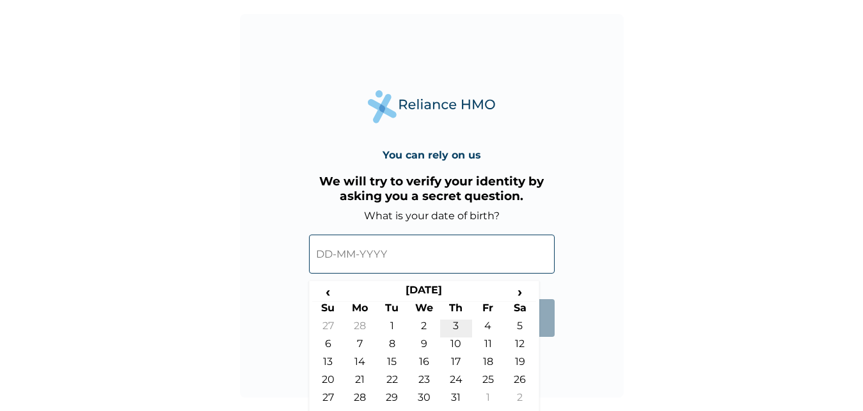
click at [456, 326] on td "3" at bounding box center [456, 329] width 32 height 18
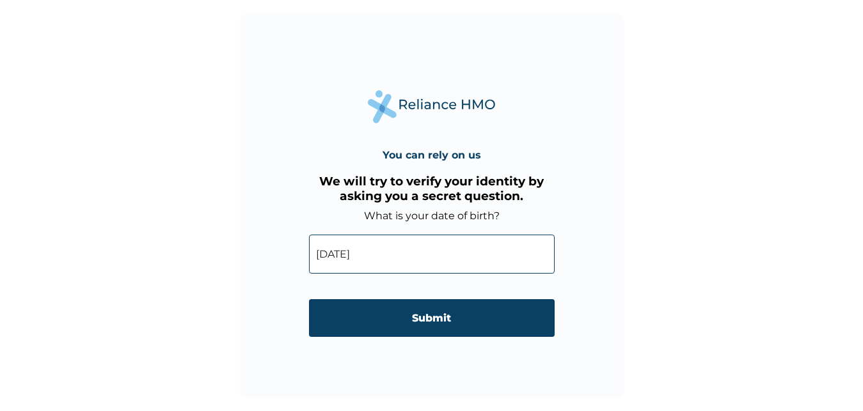
type input "[DATE]"
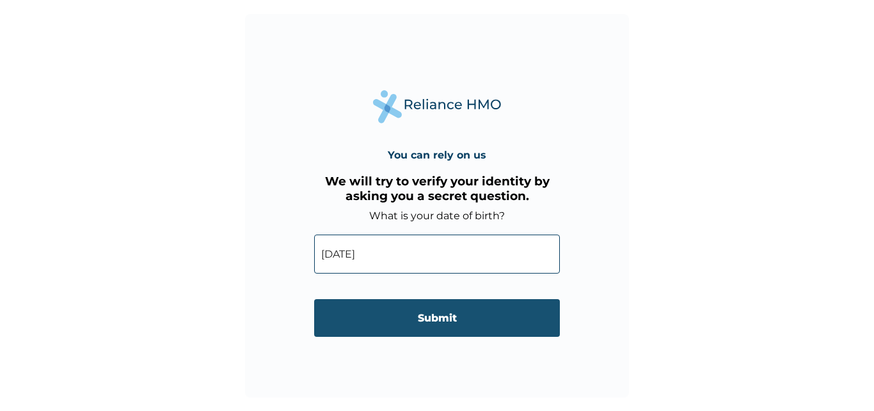
click at [435, 321] on input "Submit" at bounding box center [437, 318] width 246 height 38
